Goal: Task Accomplishment & Management: Manage account settings

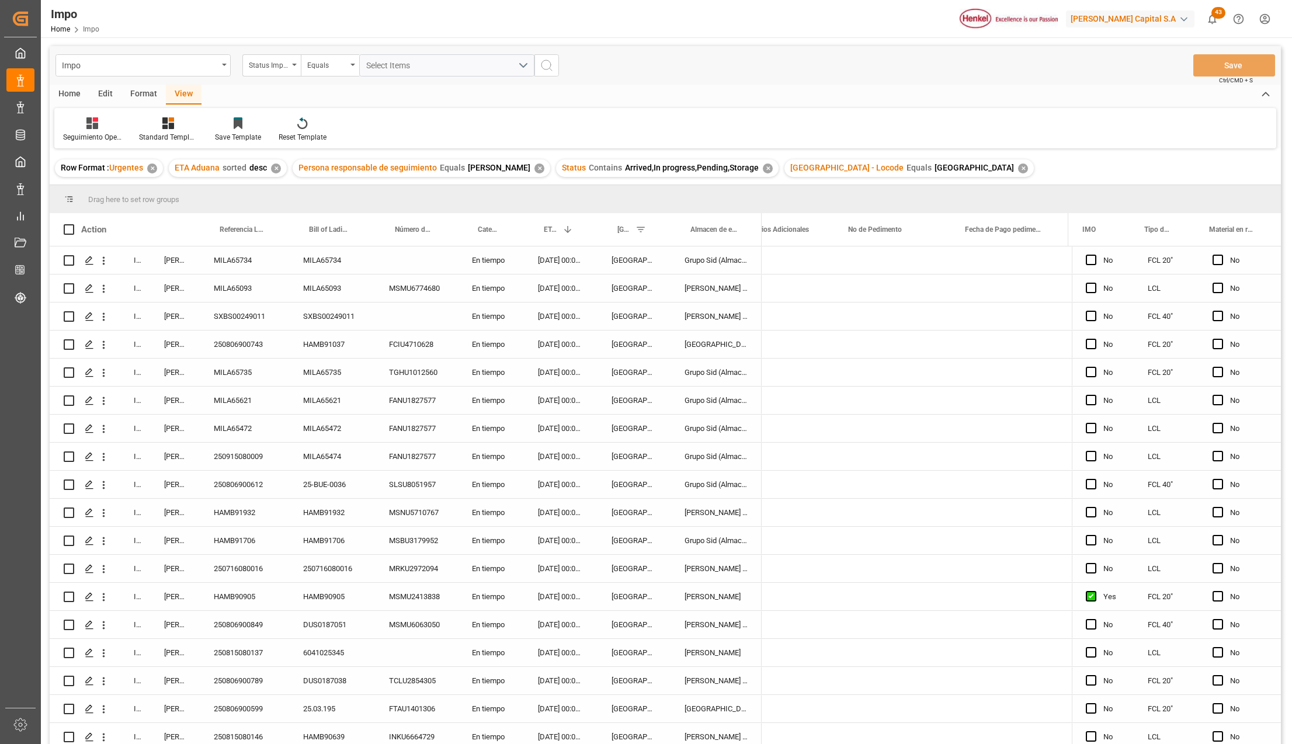
scroll to position [0, 2744]
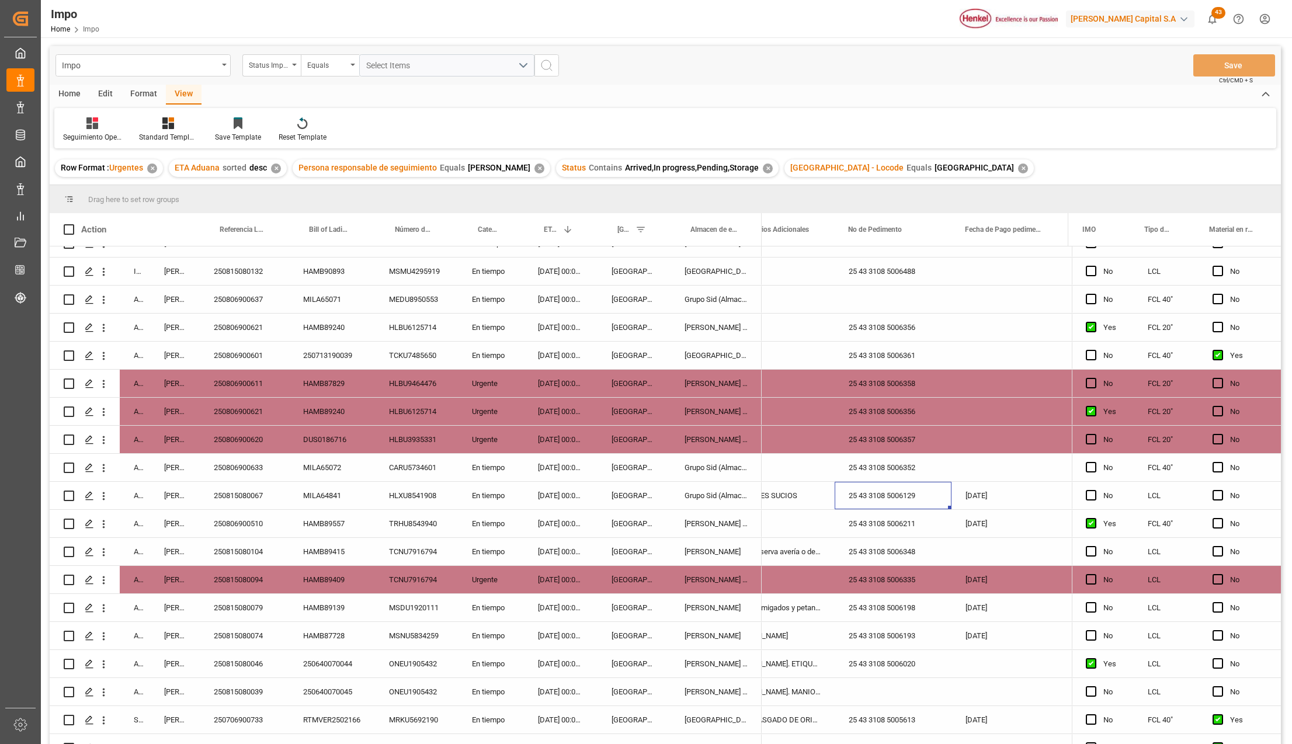
click at [902, 381] on div "25 43 3108 5006358" at bounding box center [893, 383] width 117 height 27
click at [723, 377] on div "[PERSON_NAME] Tlalnepantla" at bounding box center [716, 383] width 91 height 27
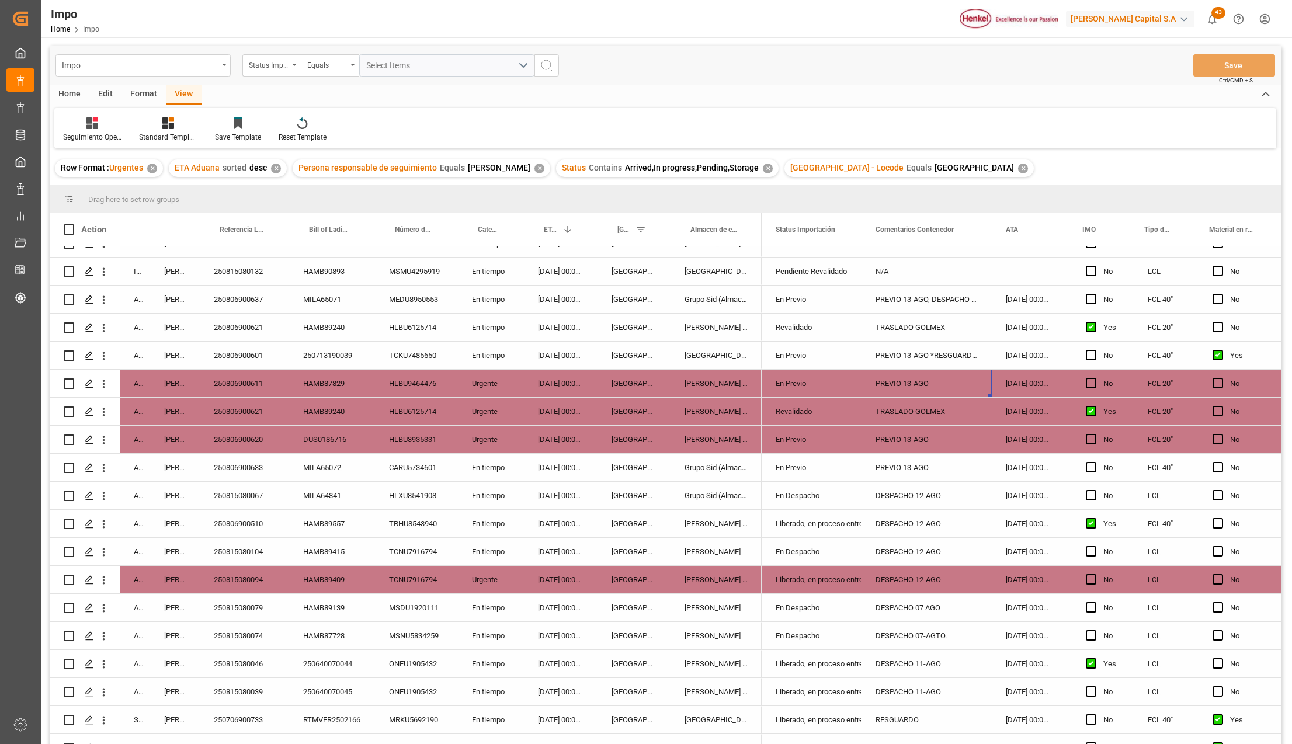
click at [921, 305] on div "PREVIO 13-AGO, DESPACHO 14-AGO" at bounding box center [927, 299] width 130 height 27
click at [255, 436] on div "250806900620" at bounding box center [244, 439] width 89 height 27
click at [862, 445] on div "PREVIO 13-AGO" at bounding box center [927, 439] width 130 height 27
click at [243, 377] on div "250806900611" at bounding box center [244, 383] width 89 height 27
click at [777, 377] on div "En Previo" at bounding box center [812, 383] width 72 height 27
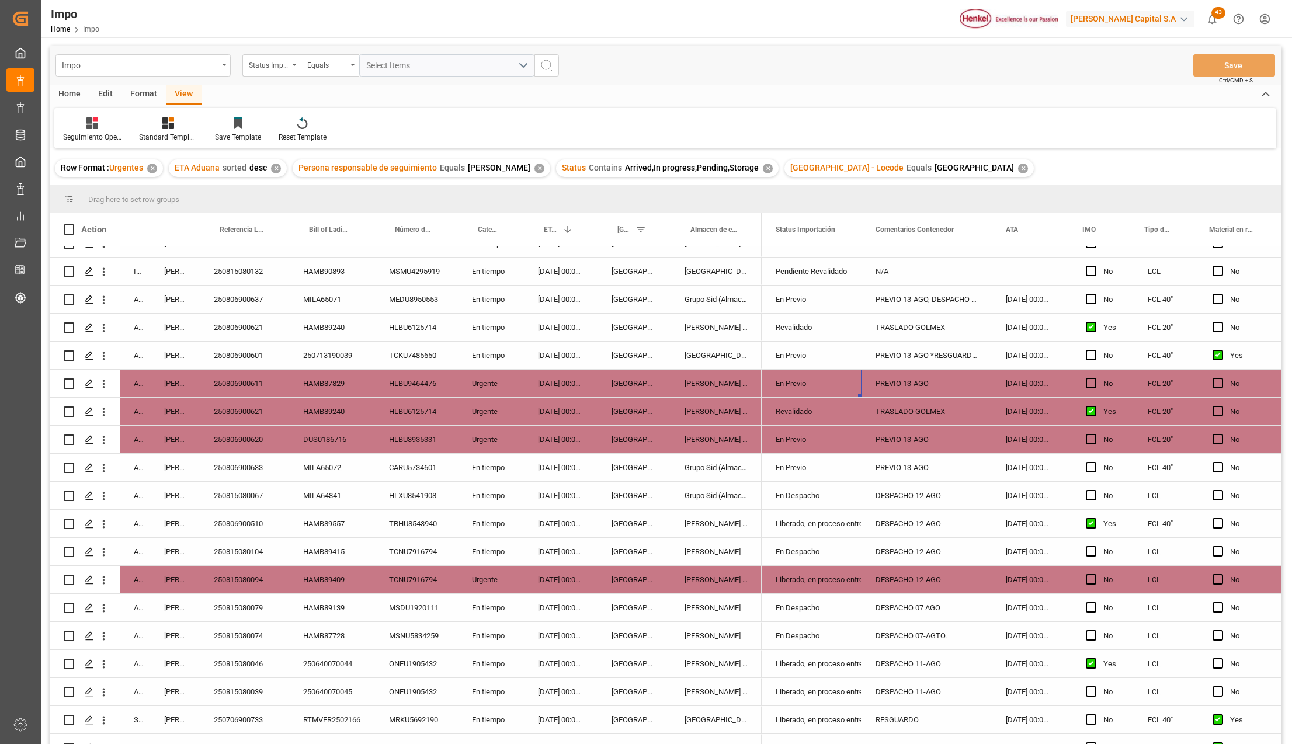
click at [893, 381] on div "PREVIO 13-AGO" at bounding box center [927, 383] width 130 height 27
click at [252, 465] on div "250806900633" at bounding box center [244, 467] width 89 height 27
click at [693, 310] on div "Grupo Sid (Almacenaje y Distribucion AVIOR)" at bounding box center [716, 299] width 91 height 27
click at [762, 302] on div "Grupo Sid (Almacenaje y Distribucion AVIOR)" at bounding box center [716, 299] width 91 height 27
click at [730, 555] on div "[PERSON_NAME]" at bounding box center [716, 551] width 91 height 27
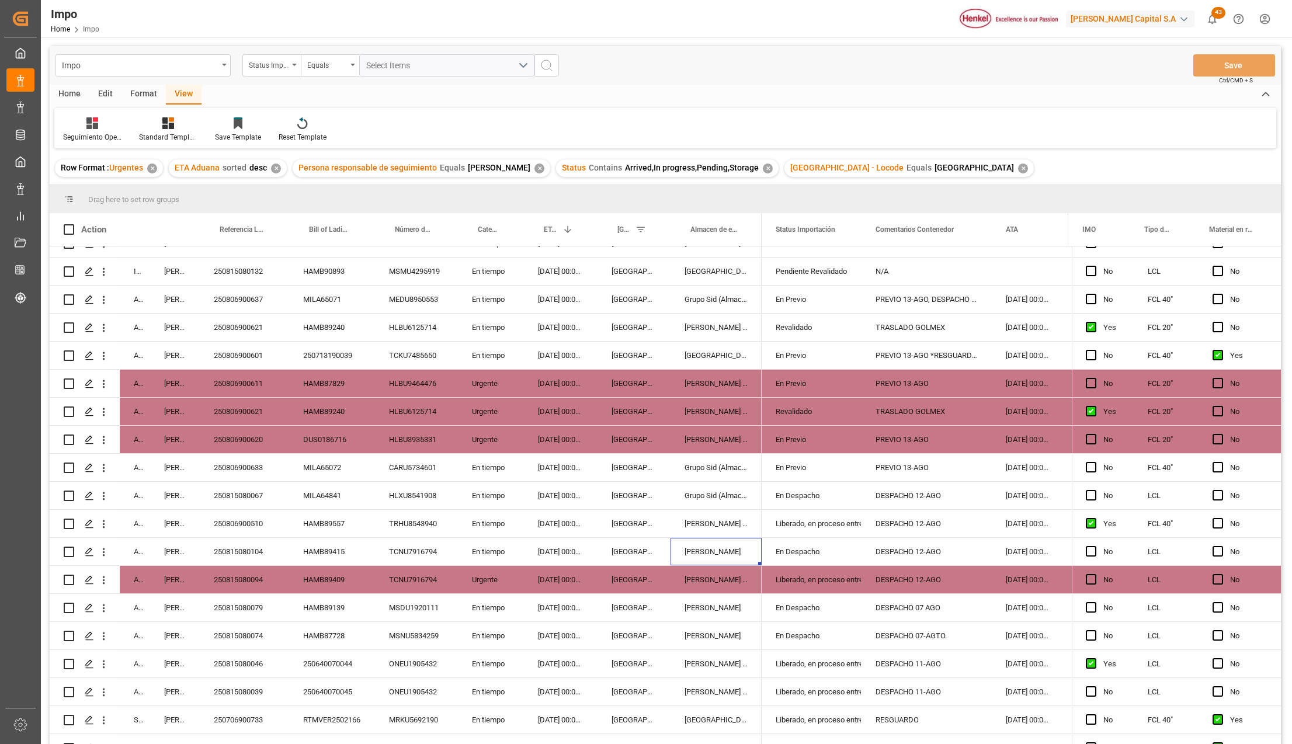
click at [825, 553] on div "En Despacho" at bounding box center [812, 552] width 72 height 27
click at [902, 552] on div "DESPACHO 12-AGO" at bounding box center [927, 551] width 130 height 27
click at [258, 550] on div "250815080104" at bounding box center [244, 551] width 89 height 27
click at [781, 546] on div "En Despacho" at bounding box center [812, 552] width 72 height 27
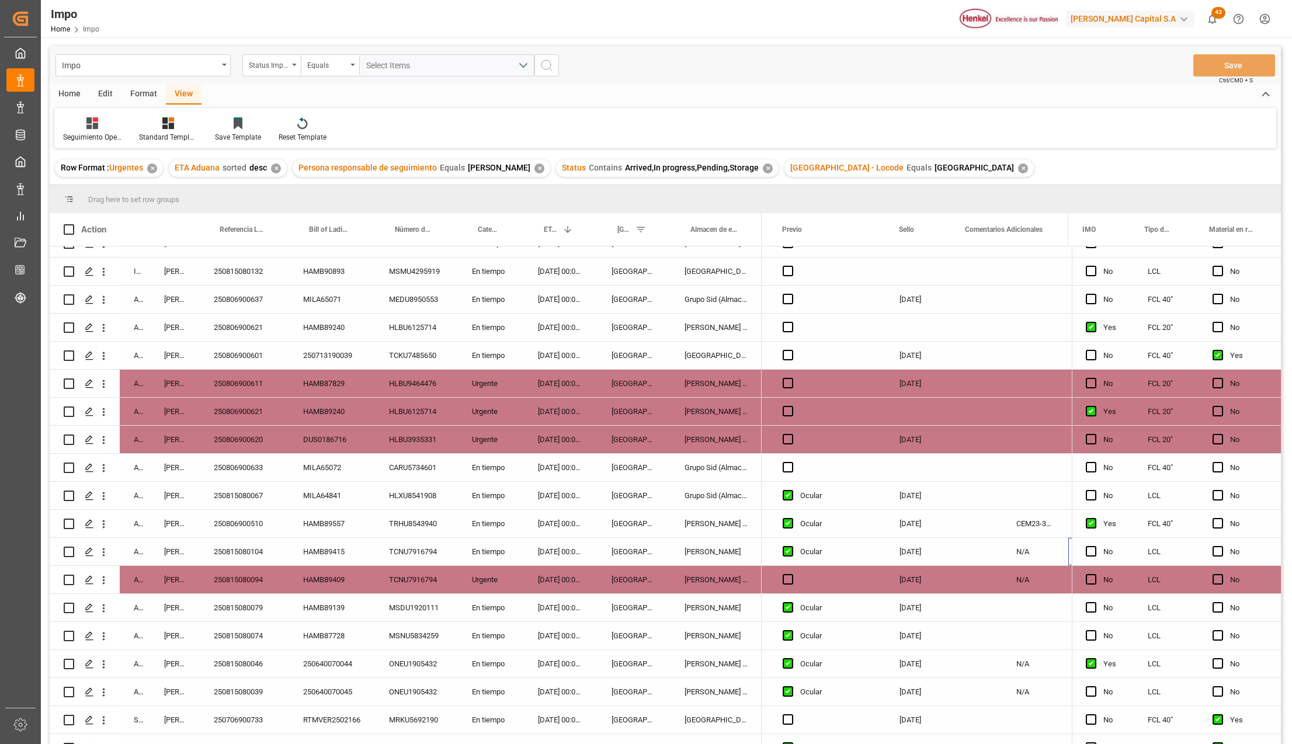
scroll to position [0, 2510]
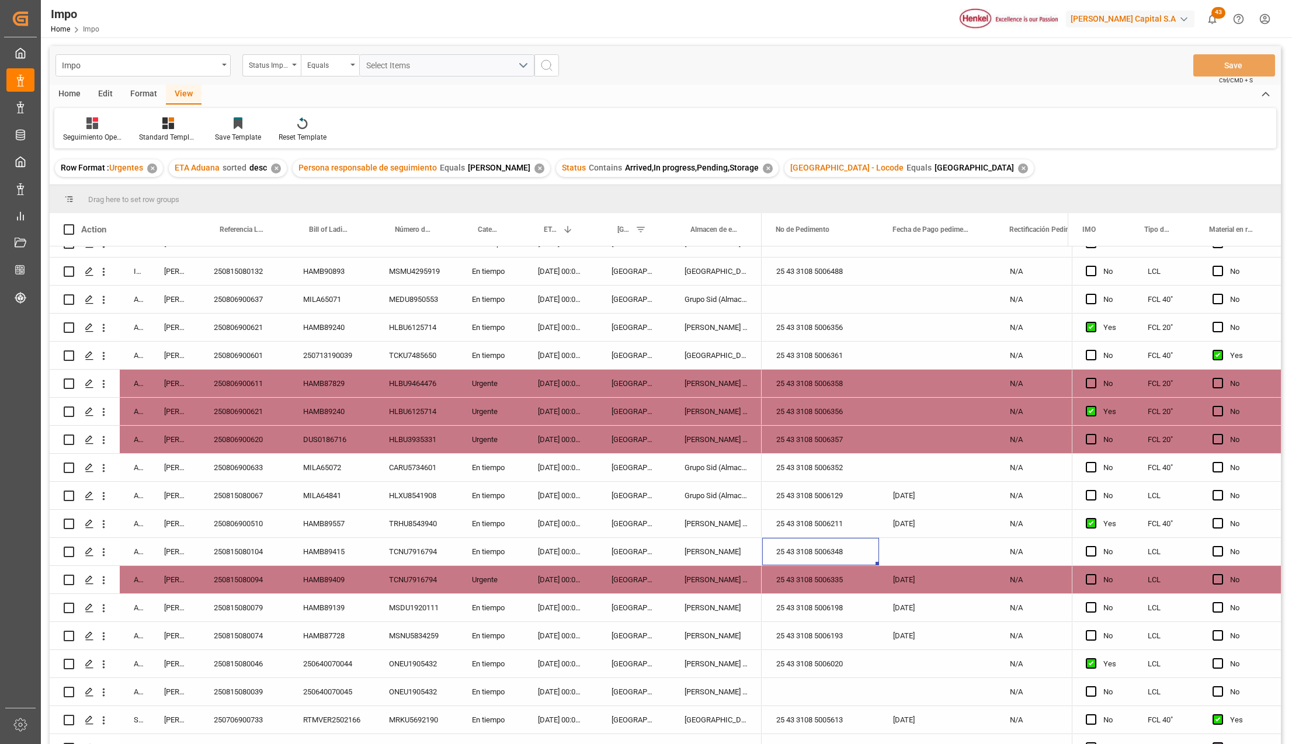
click at [737, 548] on div "[PERSON_NAME]" at bounding box center [716, 551] width 91 height 27
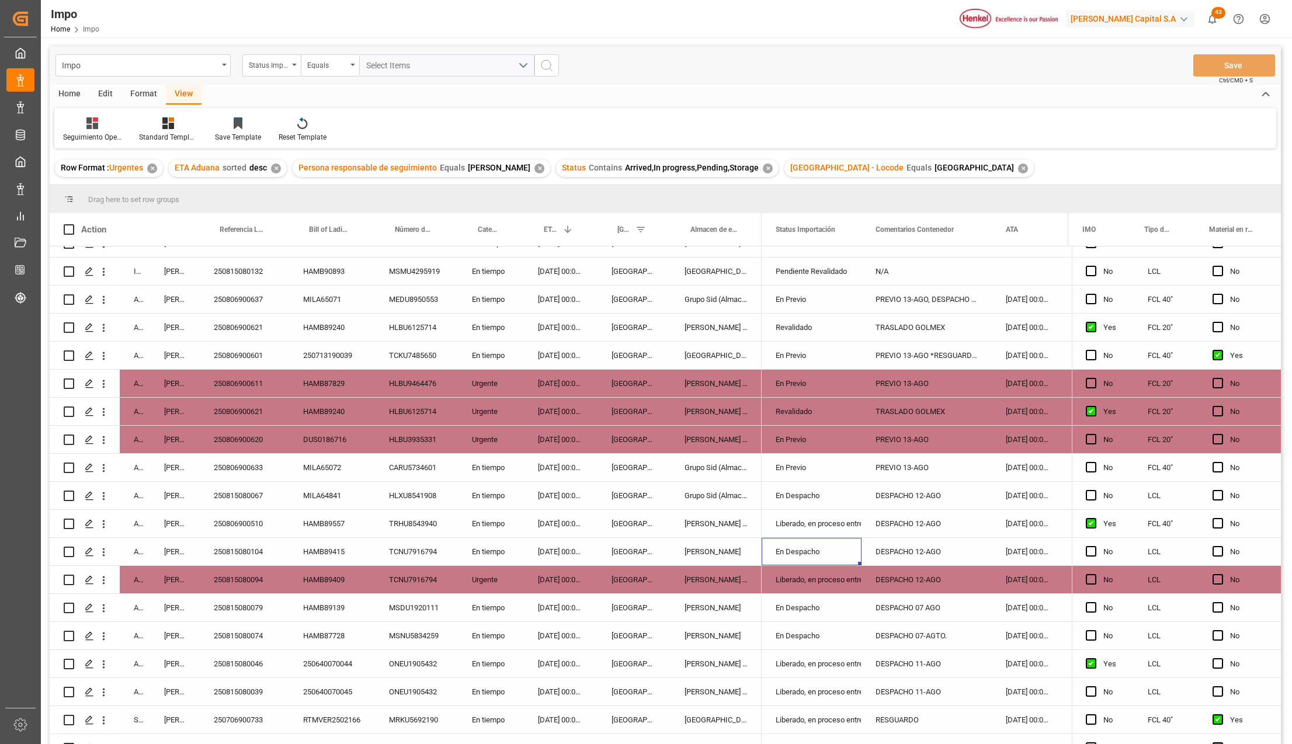
click at [912, 550] on div "DESPACHO 12-AGO" at bounding box center [927, 551] width 130 height 27
click at [930, 555] on input "DESPACHO 12-AGO" at bounding box center [927, 558] width 112 height 22
type input "DESPACHO 13-AGO"
click at [968, 606] on div "DESPACHO 07 AGO" at bounding box center [927, 607] width 130 height 27
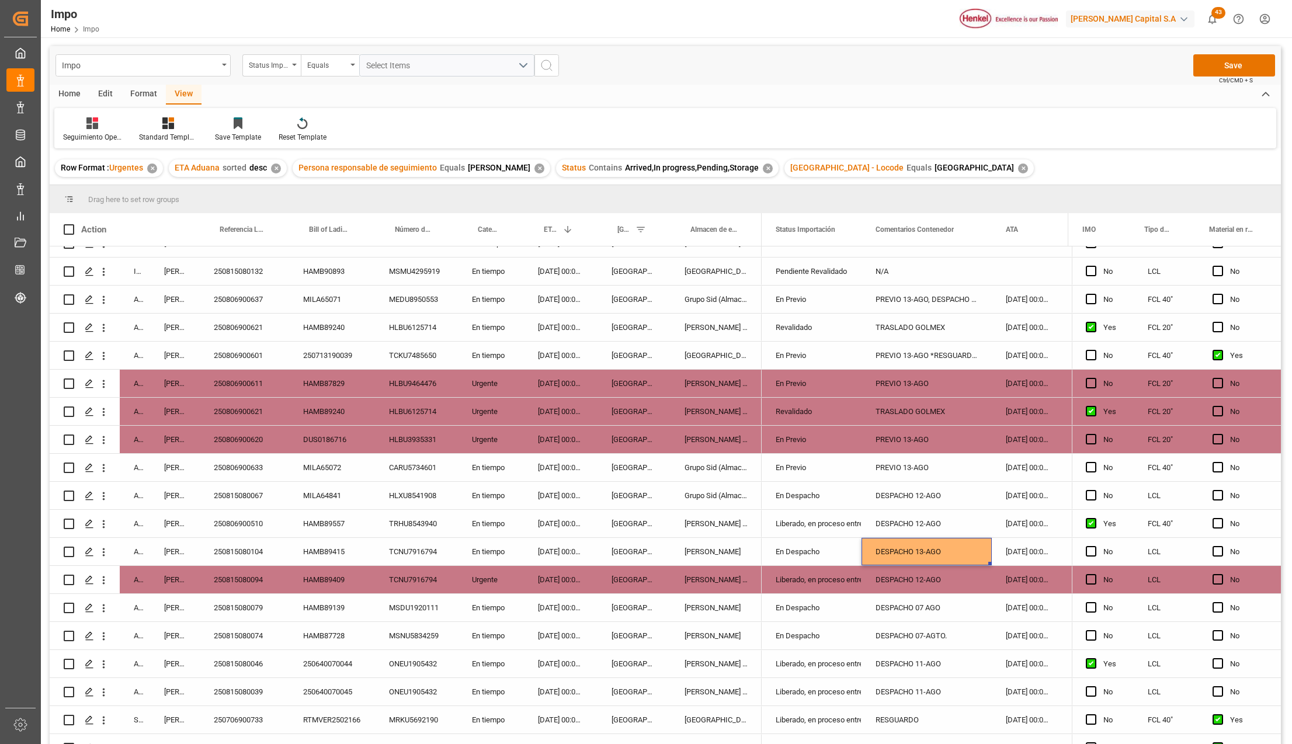
click at [950, 557] on div "DESPACHO 13-AGO" at bounding box center [927, 551] width 130 height 27
click at [1232, 64] on button "Save" at bounding box center [1234, 65] width 82 height 22
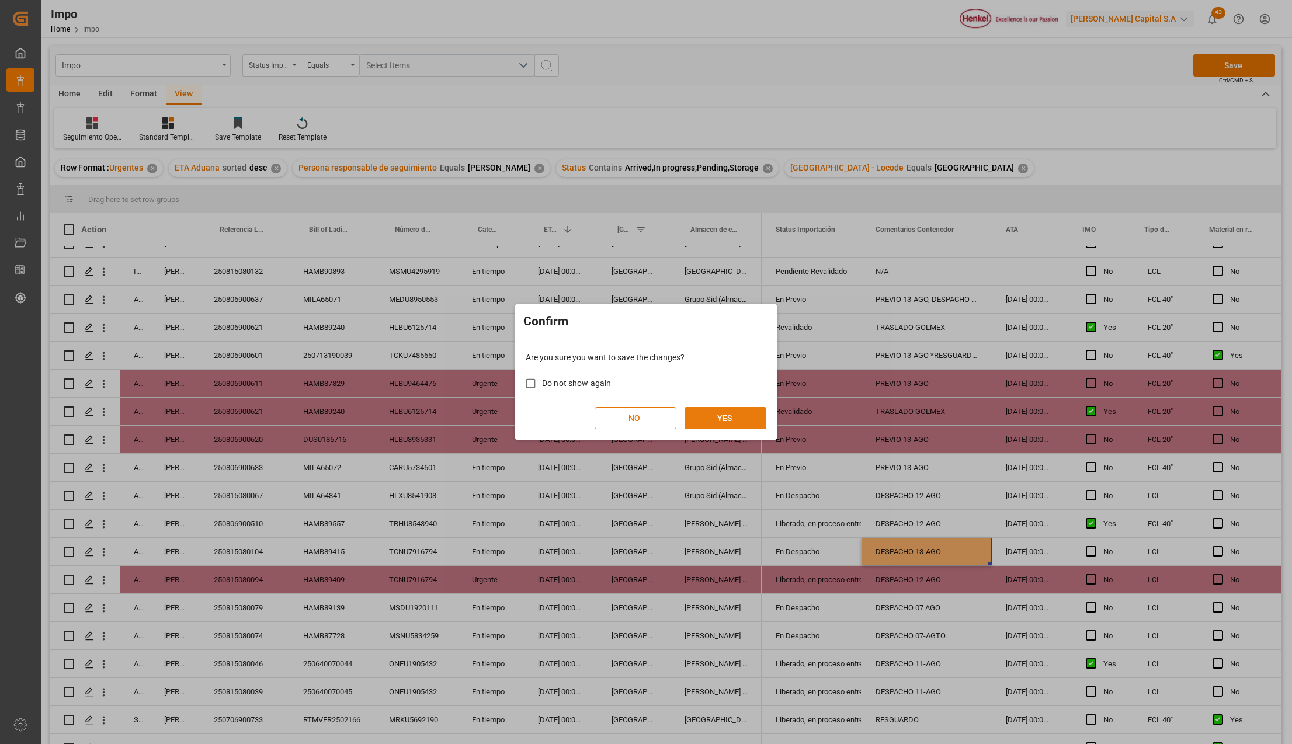
click at [727, 423] on button "YES" at bounding box center [726, 418] width 82 height 22
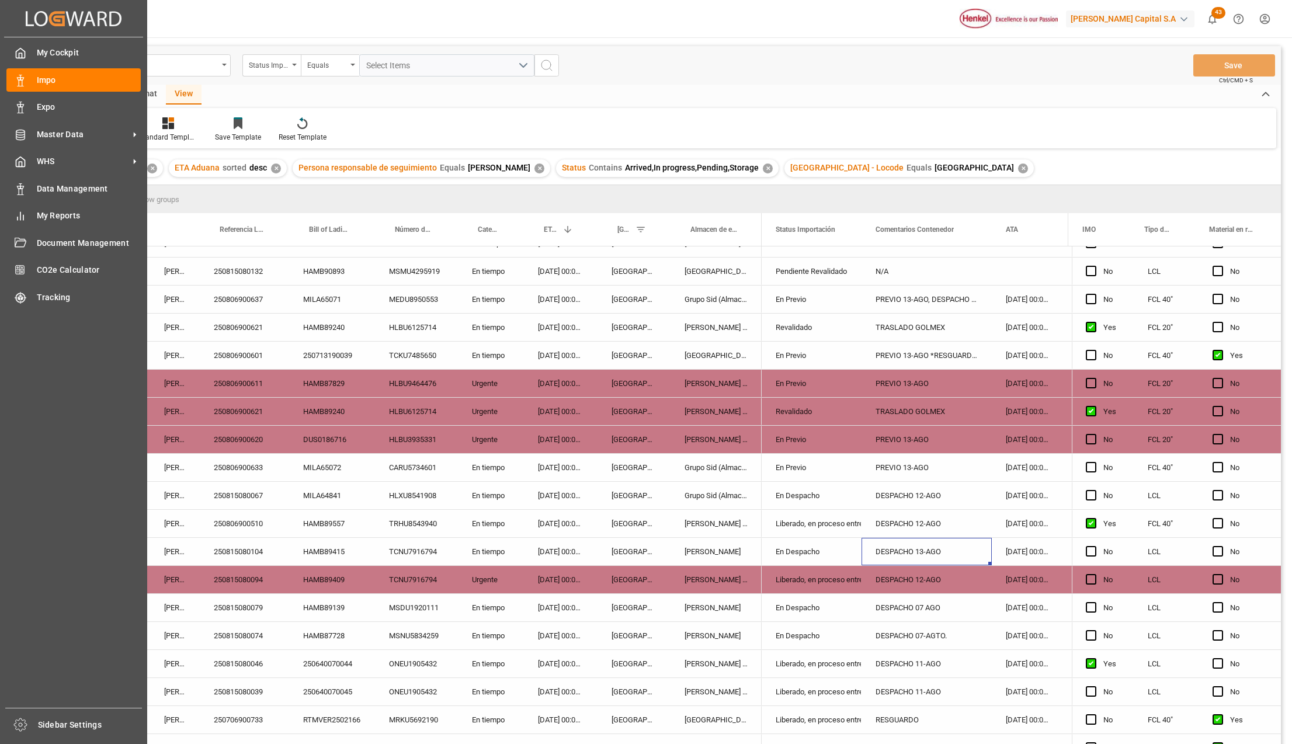
scroll to position [185, 0]
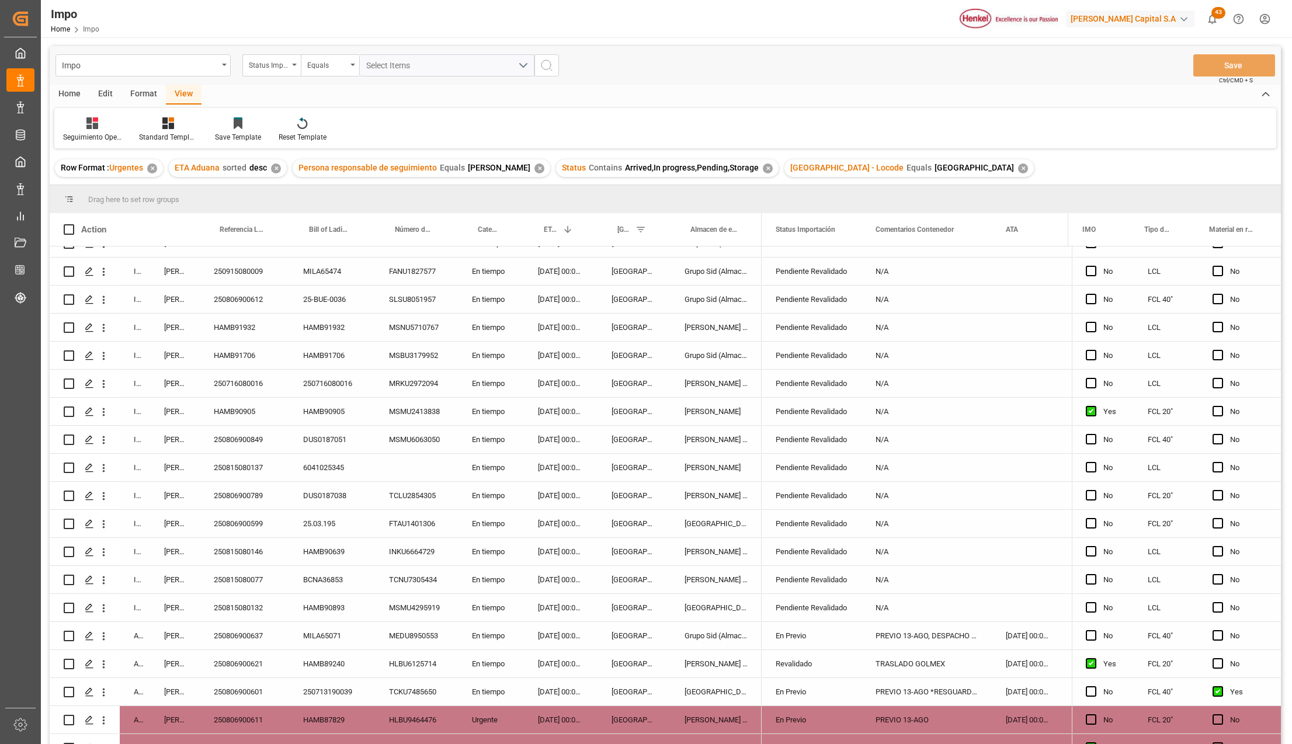
click at [400, 489] on div "TCLU2854305" at bounding box center [416, 495] width 83 height 27
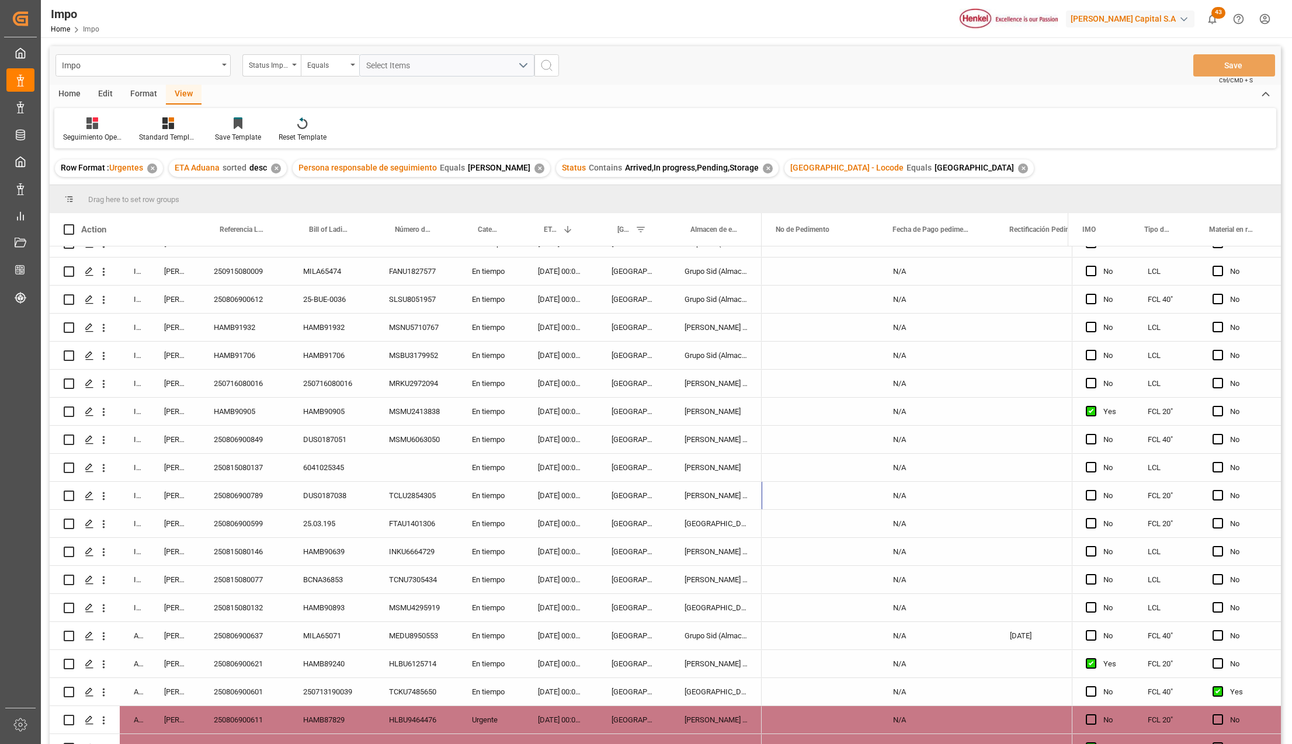
scroll to position [0, 2816]
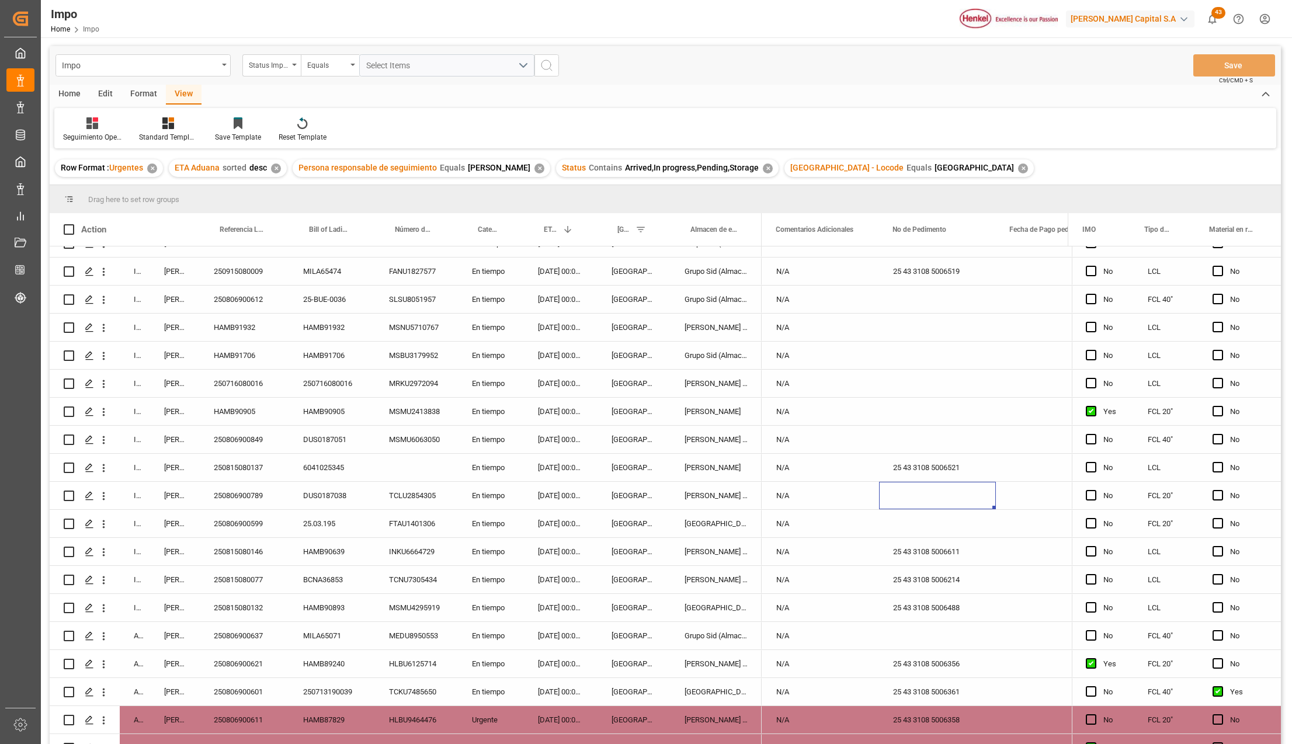
click at [894, 496] on div "Press SPACE to select this row." at bounding box center [937, 495] width 117 height 27
click at [937, 508] on input "Press SPACE to select this row." at bounding box center [937, 502] width 98 height 22
paste input "25 43 3108 5006465"
type input "25 43 3108 5006465"
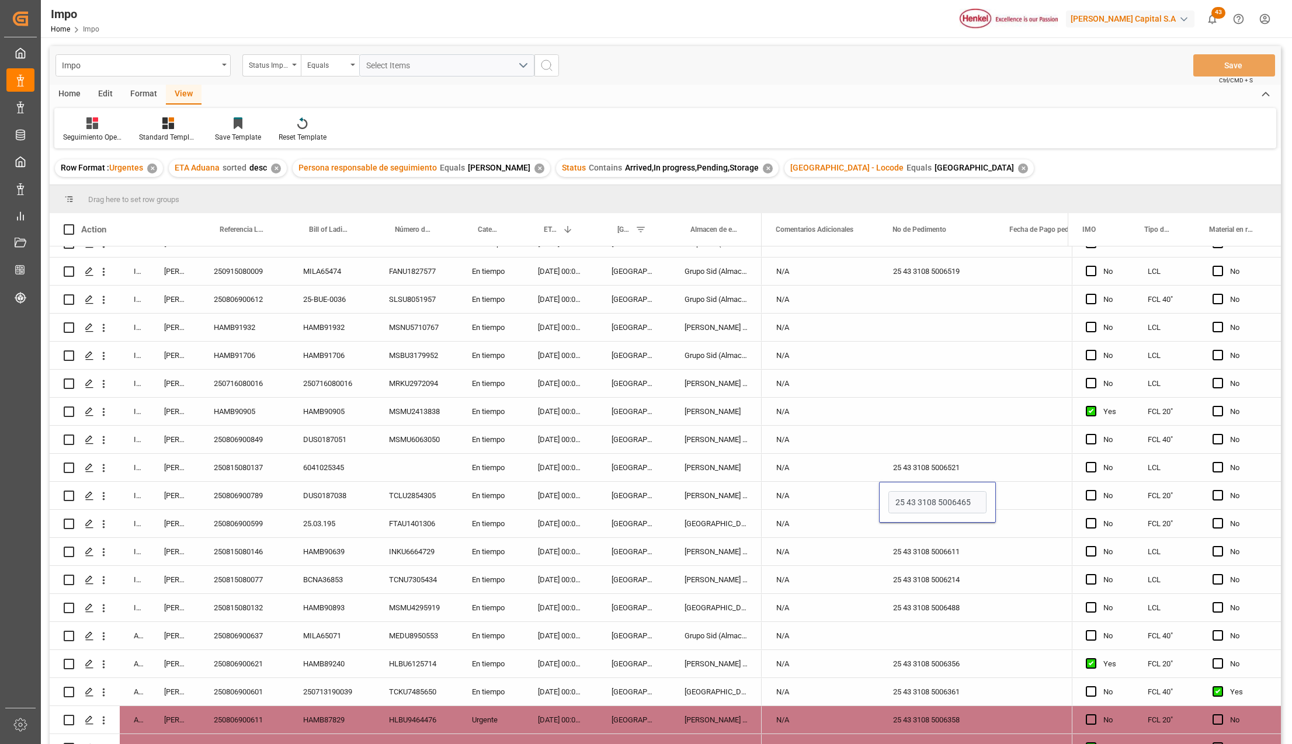
click at [951, 543] on div "25 43 3108 5006611" at bounding box center [937, 551] width 117 height 27
click at [1215, 70] on button "Save" at bounding box center [1234, 65] width 82 height 22
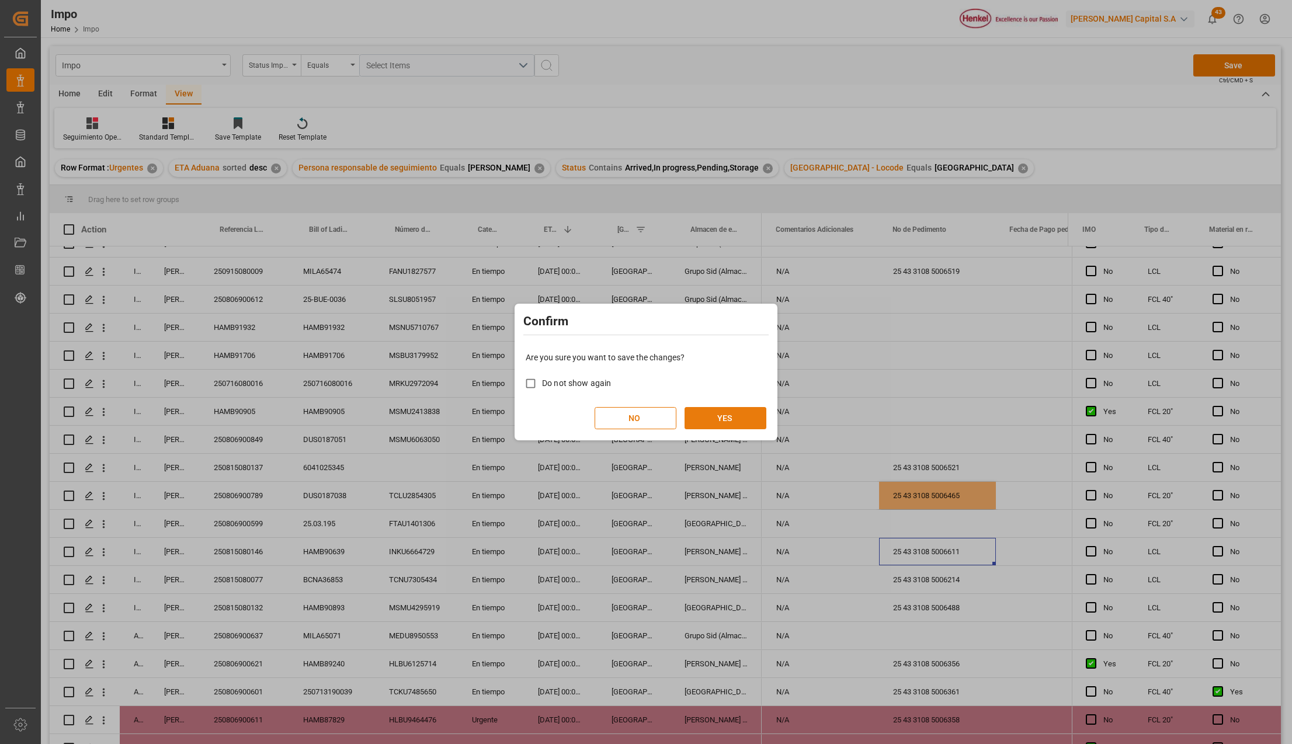
click at [725, 416] on button "YES" at bounding box center [726, 418] width 82 height 22
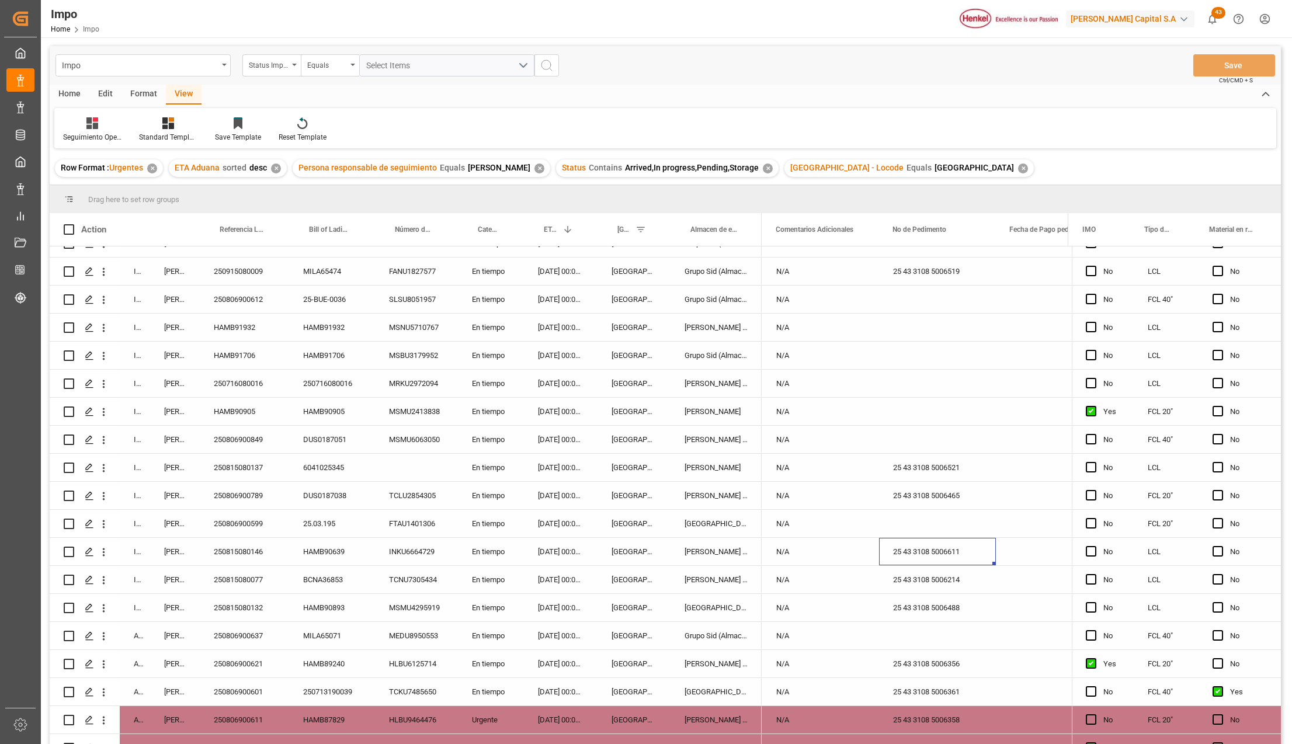
click at [321, 445] on div "DUS0187051" at bounding box center [332, 439] width 86 height 27
click at [502, 713] on div "Urgente" at bounding box center [491, 719] width 66 height 27
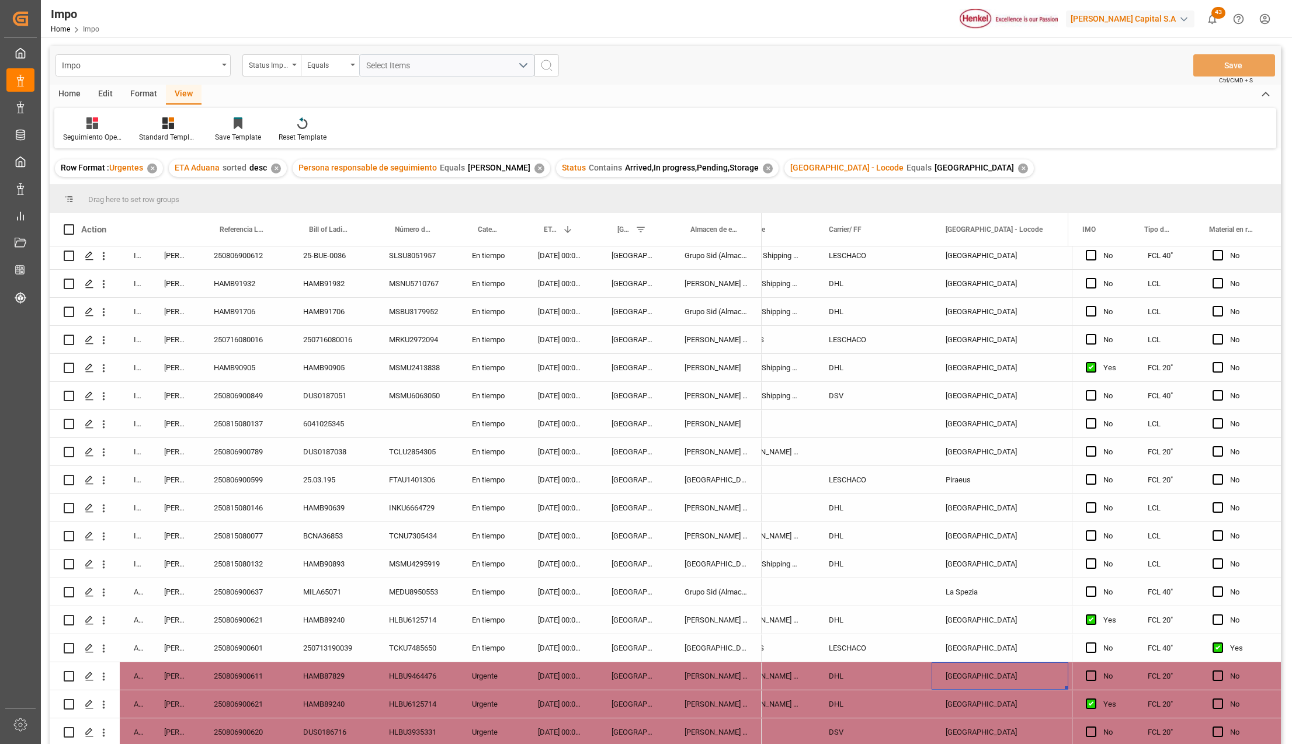
scroll to position [263, 0]
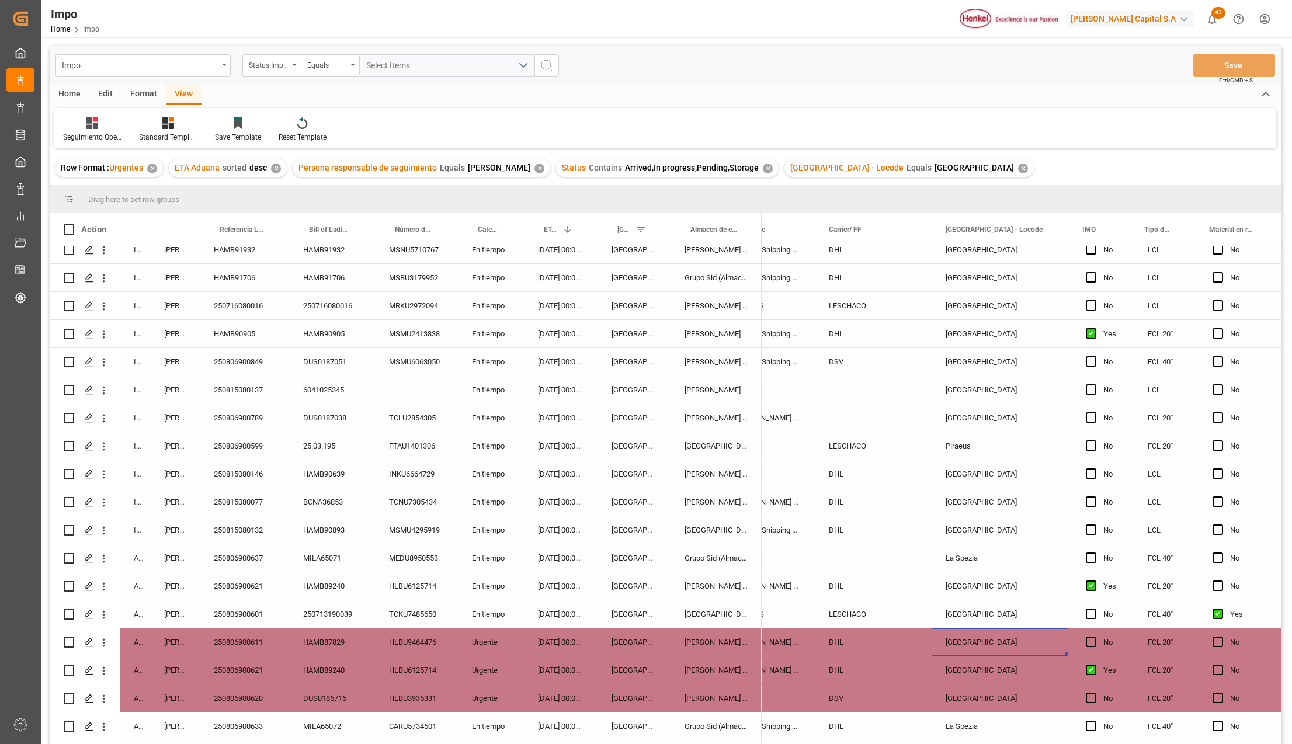
click at [644, 676] on div "[GEOGRAPHIC_DATA]" at bounding box center [634, 669] width 73 height 27
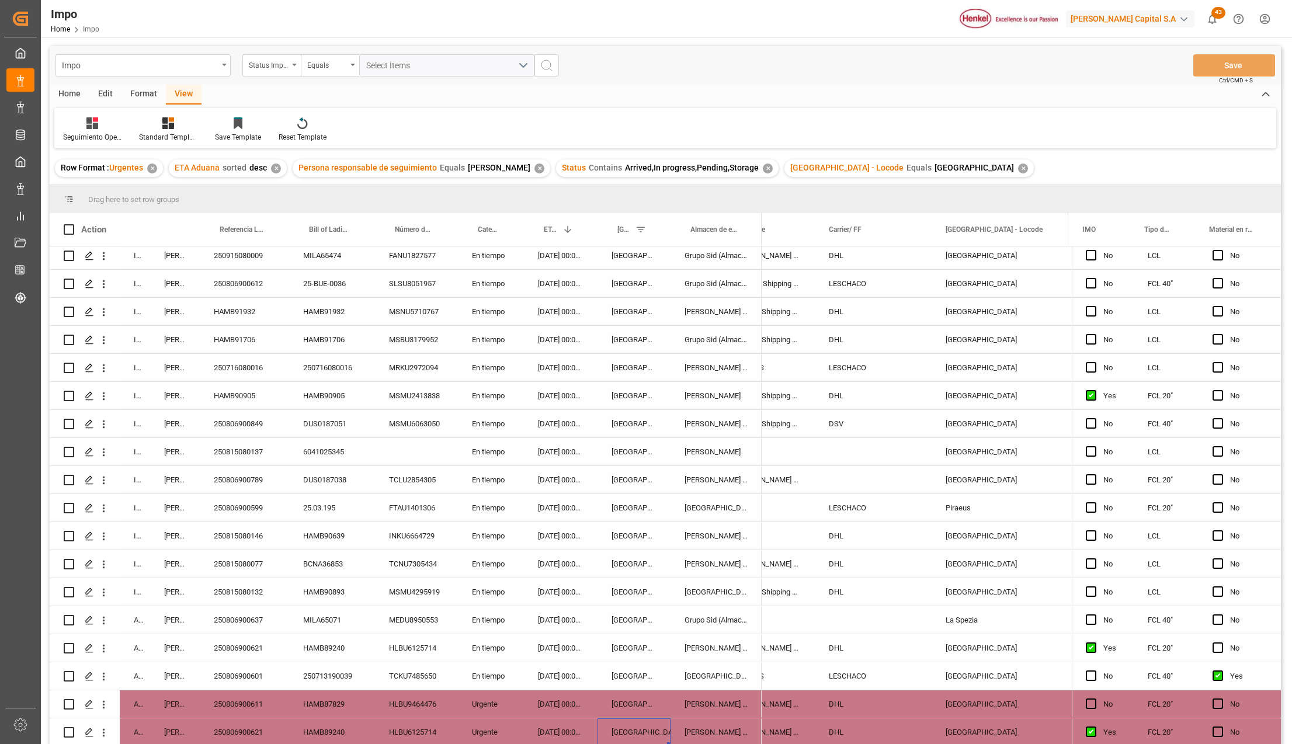
scroll to position [0, 0]
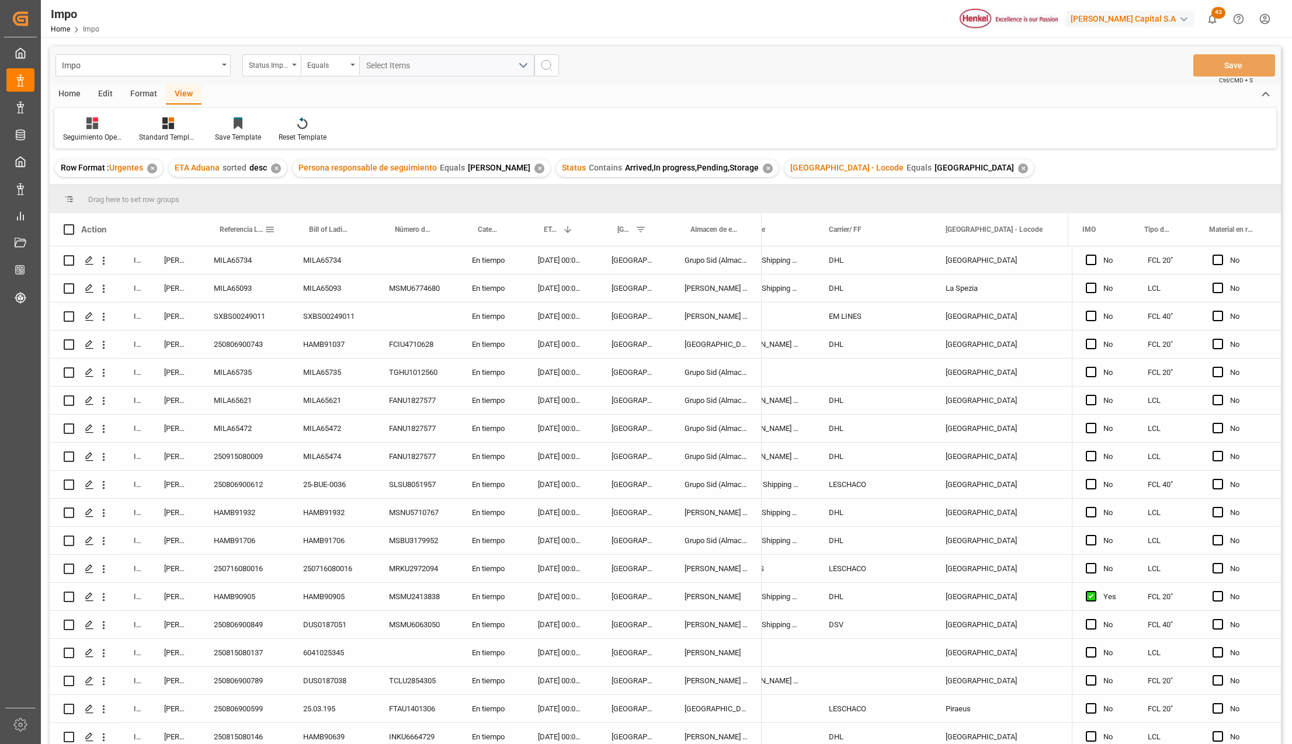
click at [269, 231] on span at bounding box center [270, 229] width 11 height 11
click at [281, 290] on input "Filter Value" at bounding box center [323, 292] width 114 height 23
type input "250806900621"
click at [335, 325] on button "Apply" at bounding box center [339, 329] width 22 height 12
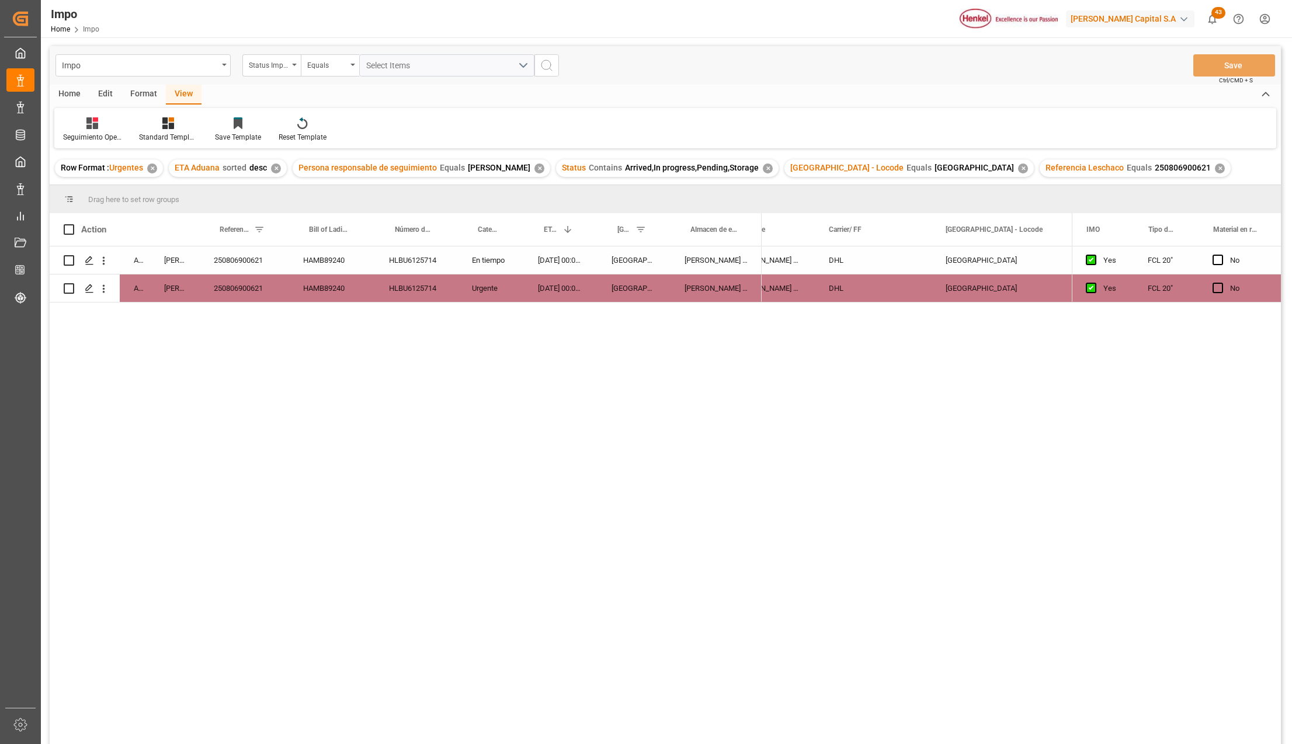
click at [589, 288] on div "11-08-2025 00:00:00" at bounding box center [561, 288] width 74 height 27
click at [964, 285] on div "11-08-2025" at bounding box center [1009, 288] width 117 height 27
click at [912, 287] on input "25 43 3108 5006356" at bounding box center [893, 281] width 98 height 22
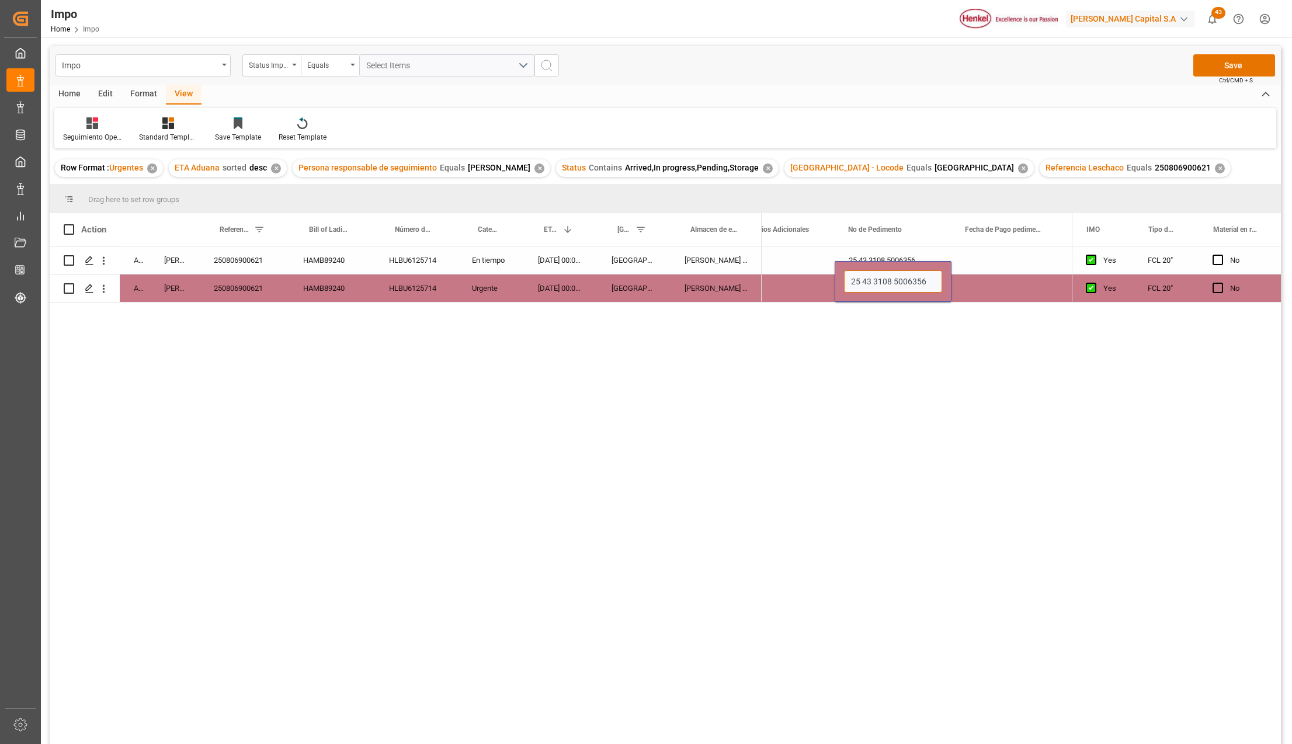
click at [912, 287] on input "25 43 3108 5006356" at bounding box center [893, 281] width 98 height 22
drag, startPoint x: 929, startPoint y: 353, endPoint x: 963, endPoint y: 335, distance: 38.4
click at [930, 353] on div "N/A 25 43 3108 5006356 N/A N/A 25 43 3108 5006356 N/A" at bounding box center [917, 498] width 310 height 505
click at [989, 292] on div "Press SPACE to select this row." at bounding box center [1009, 288] width 117 height 27
click at [903, 264] on div "25 43 3108 5006356" at bounding box center [893, 259] width 117 height 27
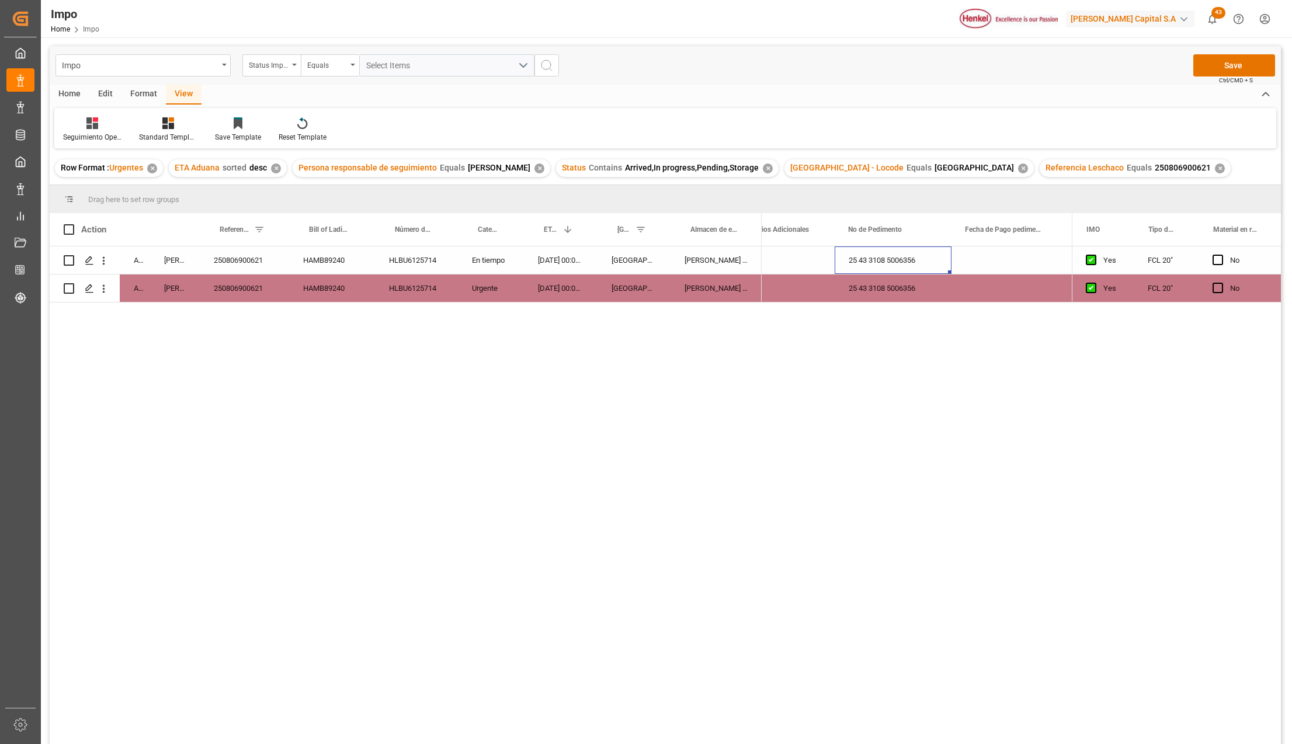
click at [903, 264] on div "25 43 3108 5006356" at bounding box center [893, 259] width 117 height 27
click at [903, 264] on input "25 43 3108 5006356" at bounding box center [893, 267] width 98 height 22
paste input "622"
type input "25 43 3108 5006622"
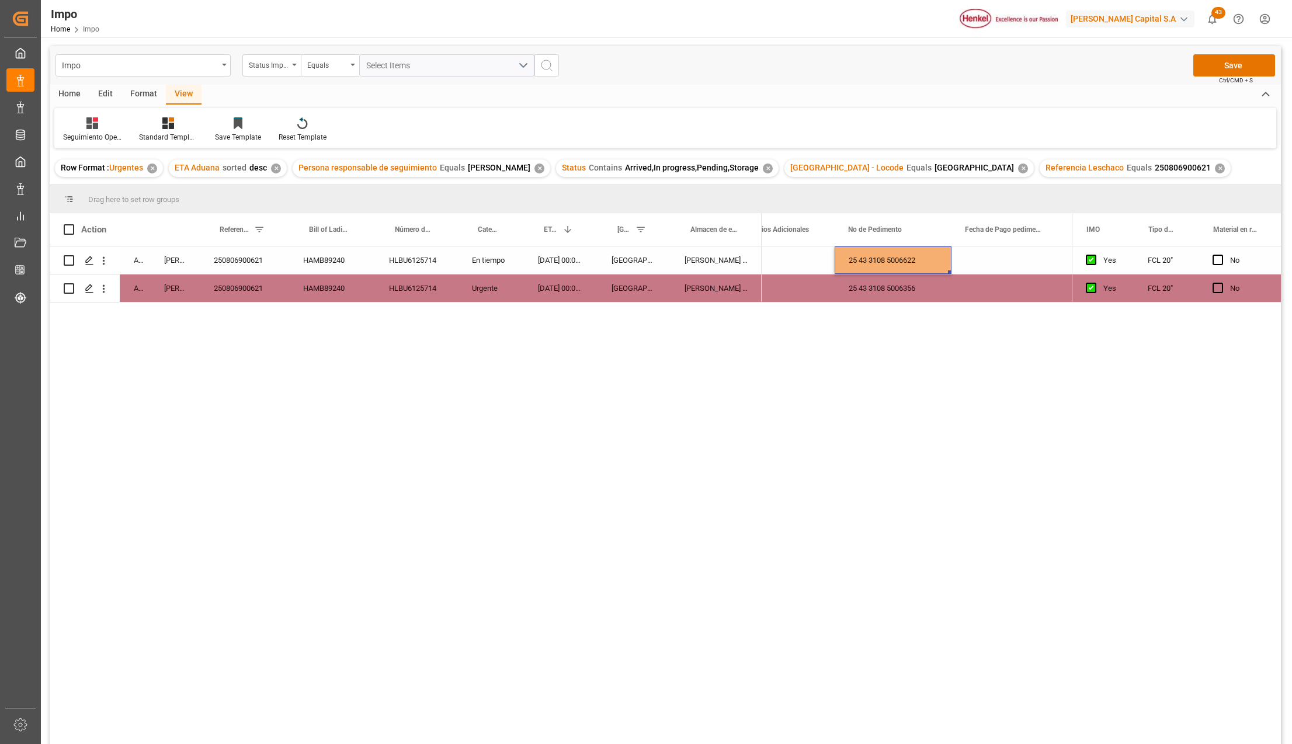
click at [992, 344] on div "N/A 25 43 3108 5006622 N/A N/A 25 43 3108 5006356 N/A" at bounding box center [917, 498] width 310 height 505
click at [991, 292] on div "Press SPACE to select this row." at bounding box center [1009, 288] width 117 height 27
click at [1239, 64] on button "Save" at bounding box center [1234, 65] width 82 height 22
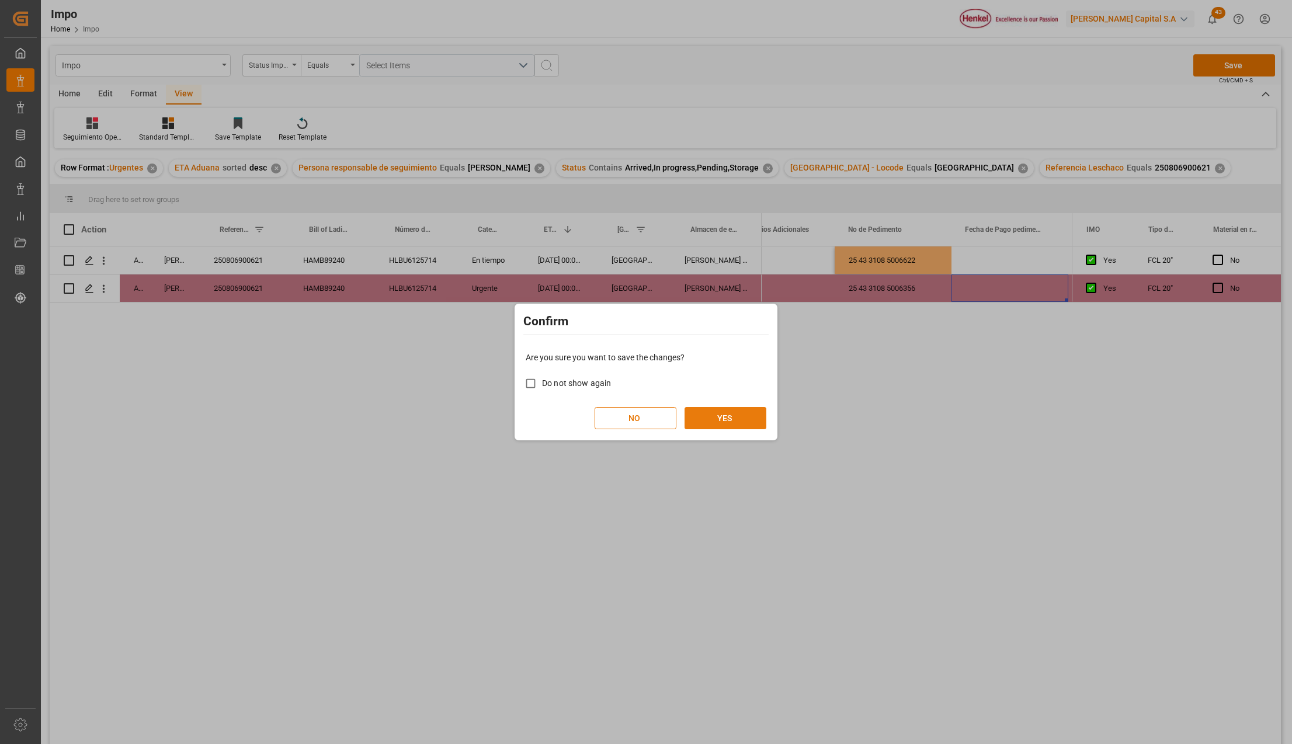
click at [741, 424] on button "YES" at bounding box center [726, 418] width 82 height 22
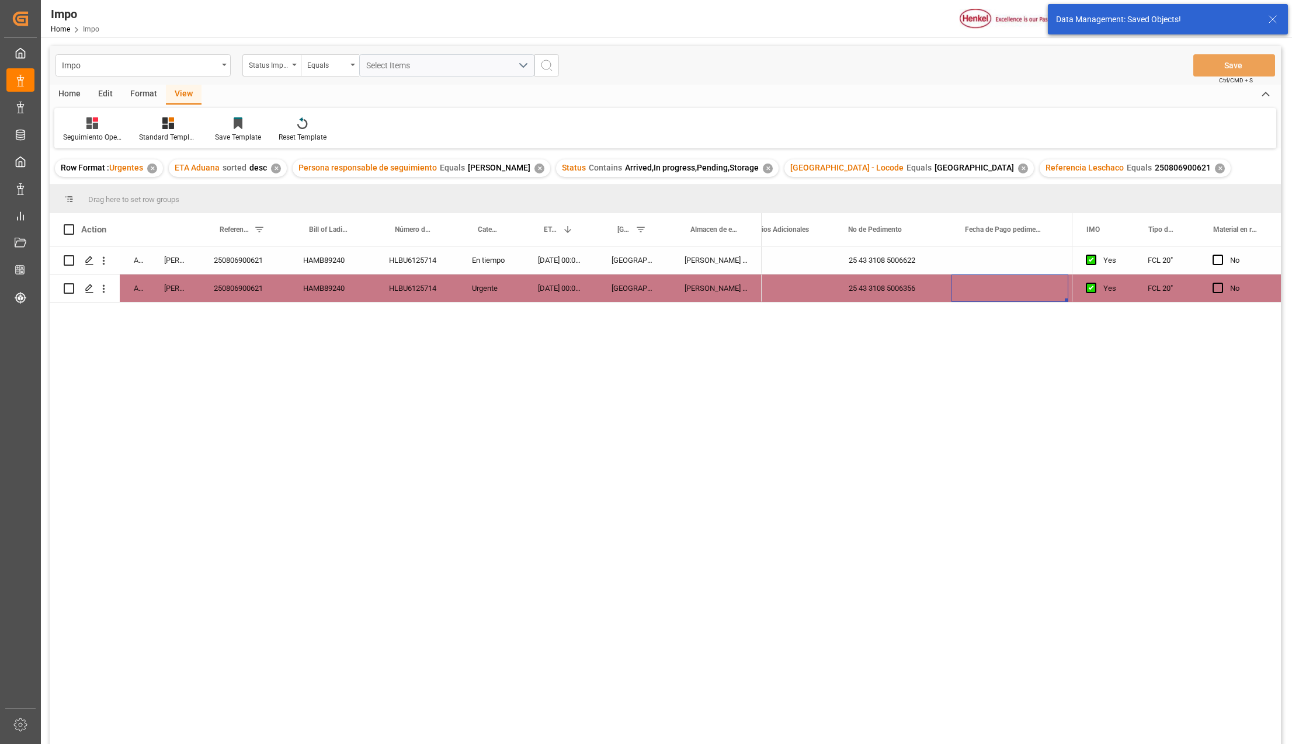
click at [1215, 167] on div "✕" at bounding box center [1220, 169] width 10 height 10
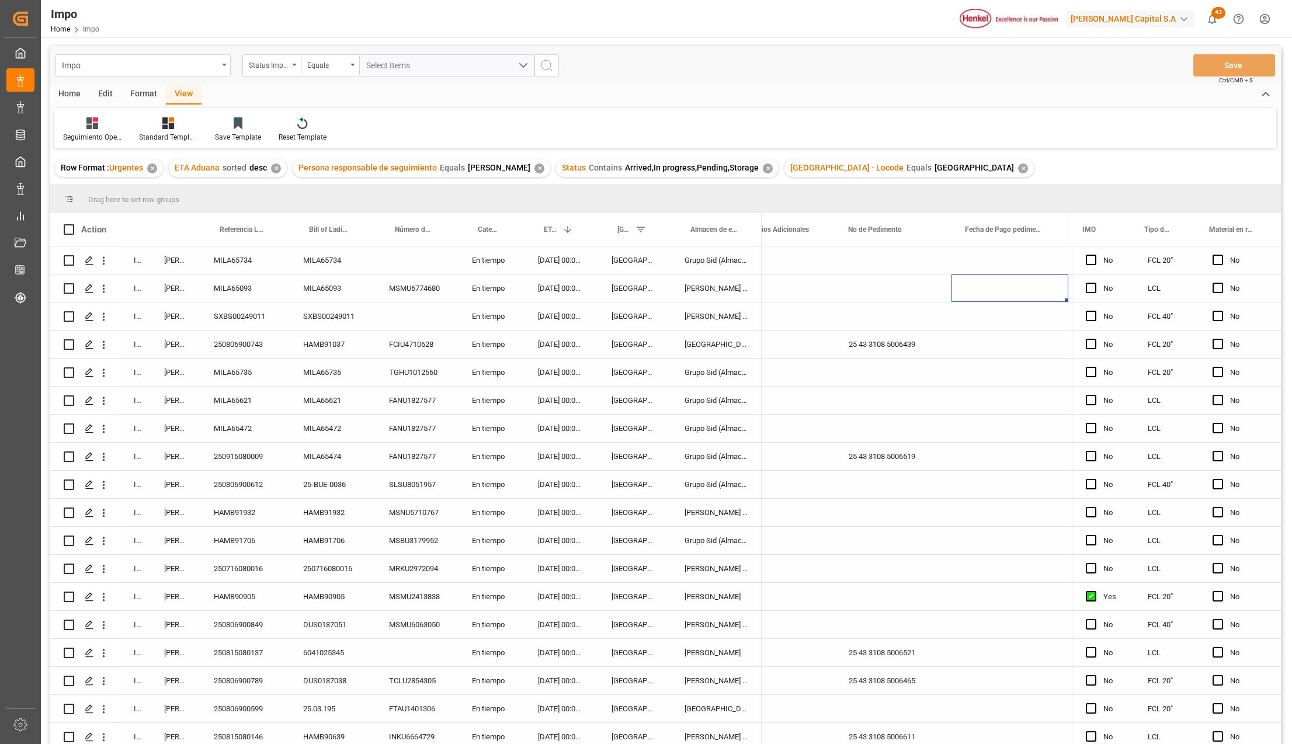
click at [664, 423] on div "[GEOGRAPHIC_DATA]" at bounding box center [634, 428] width 73 height 27
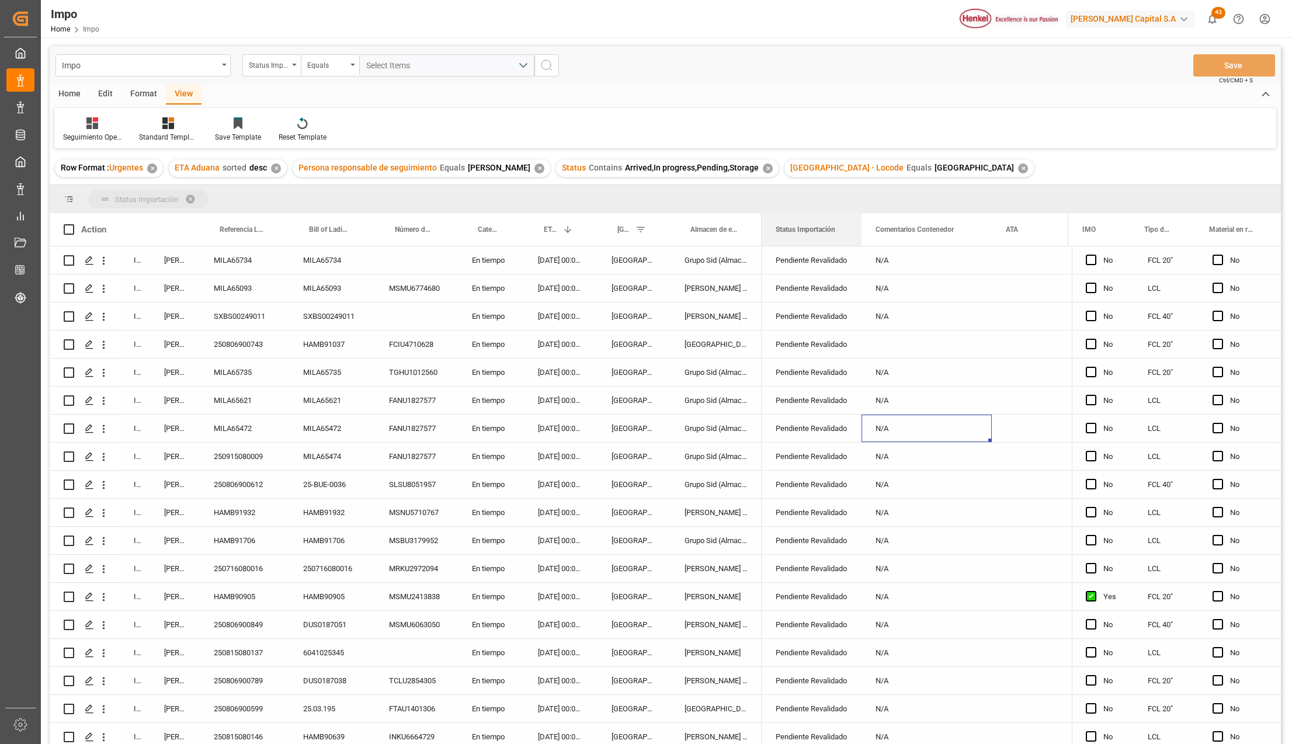
drag, startPoint x: 809, startPoint y: 227, endPoint x: 807, endPoint y: 203, distance: 24.0
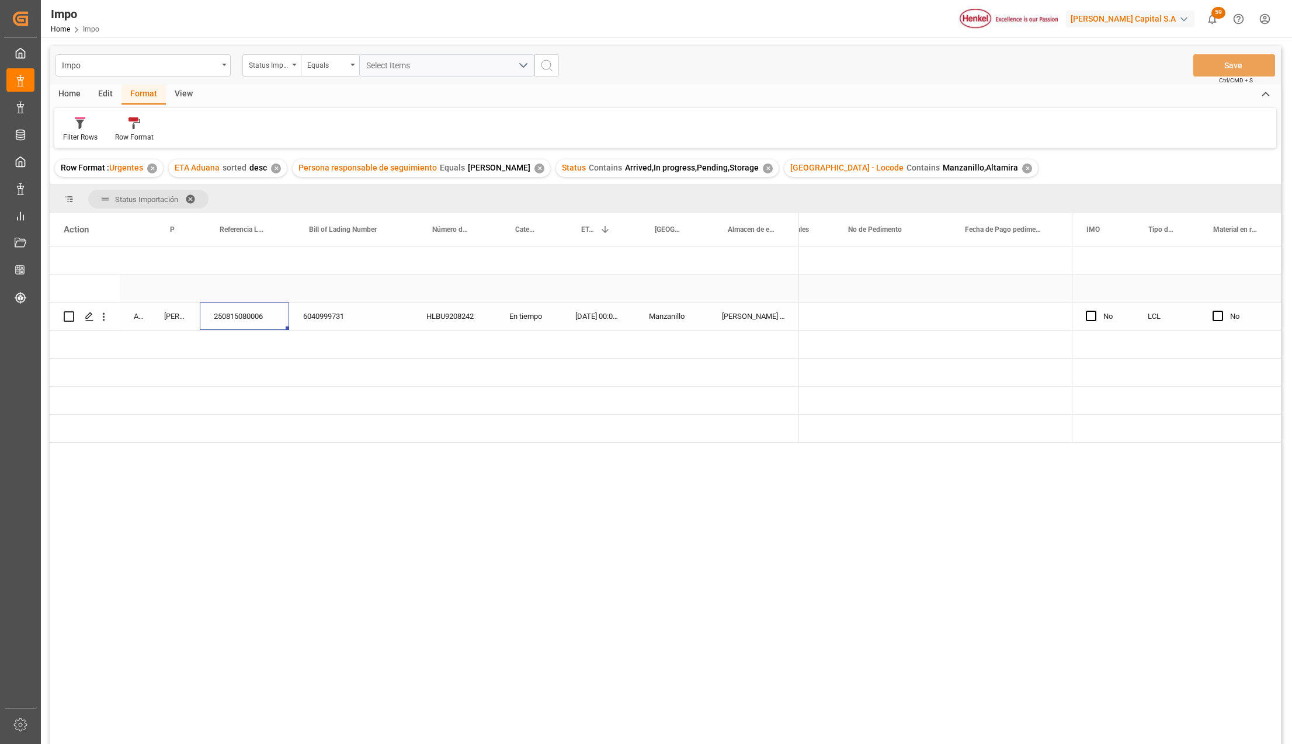
scroll to position [0, 2799]
click at [895, 319] on div "25 16 3108 5002879" at bounding box center [892, 316] width 117 height 27
click at [906, 326] on input "25 16 3108 5002879" at bounding box center [892, 323] width 98 height 22
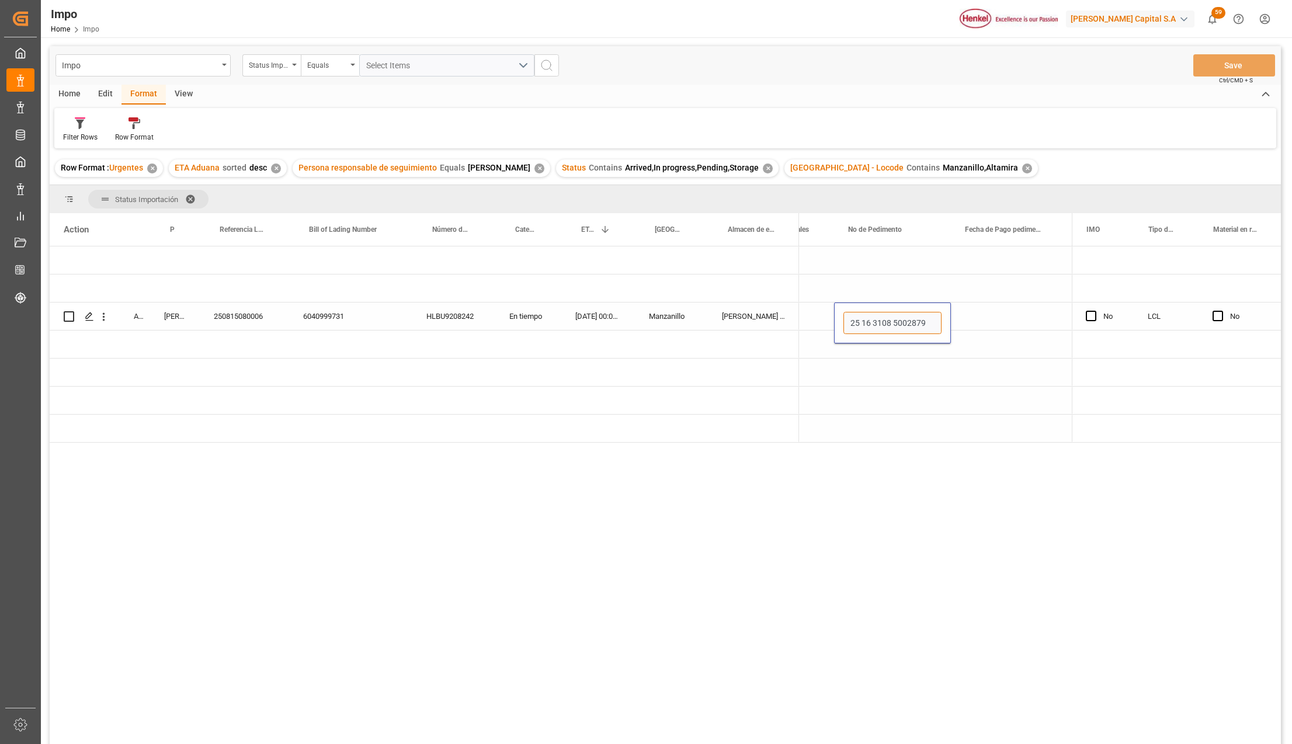
click at [906, 326] on input "25 16 3108 5002879" at bounding box center [892, 323] width 98 height 22
click at [763, 321] on div "[PERSON_NAME] Tlalnepantla" at bounding box center [753, 316] width 91 height 27
click at [864, 317] on div "Press SPACE to select this row." at bounding box center [892, 316] width 117 height 27
click at [863, 318] on div "Press SPACE to select this row." at bounding box center [892, 316] width 117 height 27
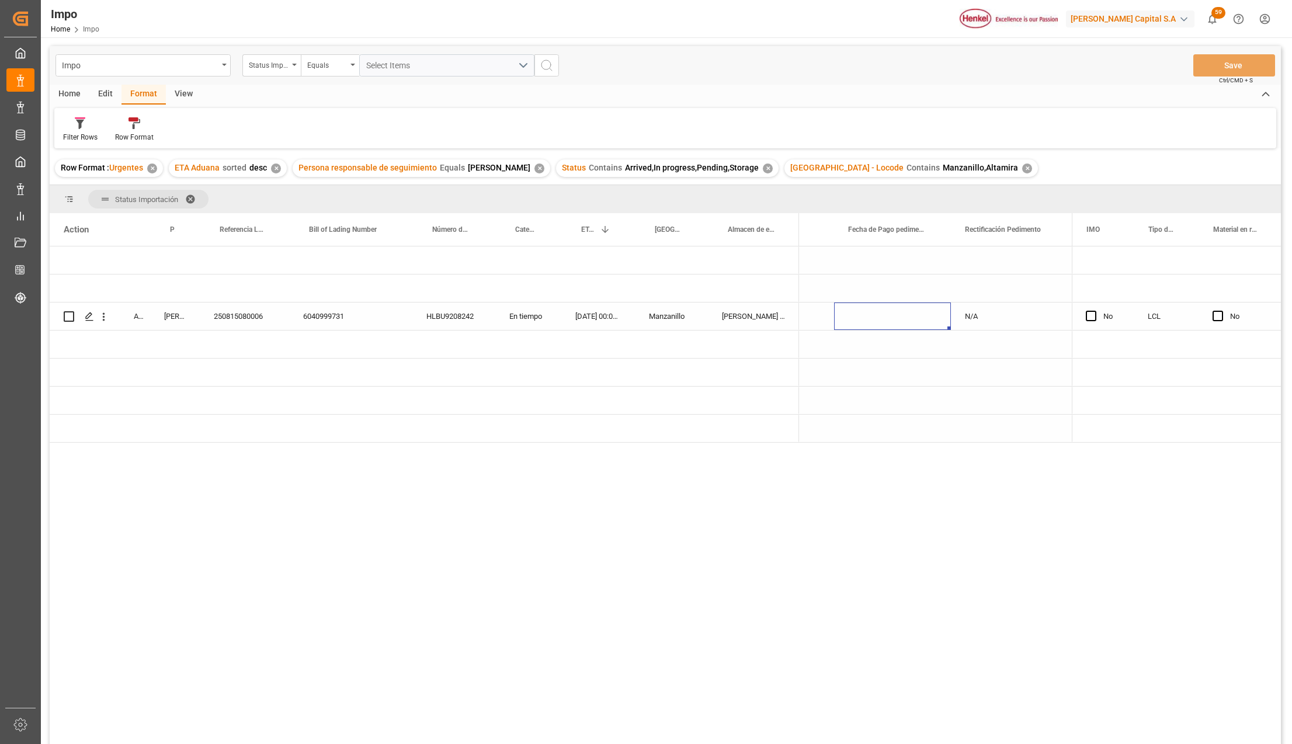
click at [863, 318] on div "Press SPACE to select this row." at bounding box center [892, 316] width 117 height 27
click at [863, 323] on input "Press SPACE to select this row." at bounding box center [892, 325] width 98 height 22
type input "06-08-2025"
click at [914, 383] on div "Press SPACE to select this row." at bounding box center [892, 372] width 117 height 27
click at [1007, 312] on div "N/A" at bounding box center [1009, 316] width 117 height 27
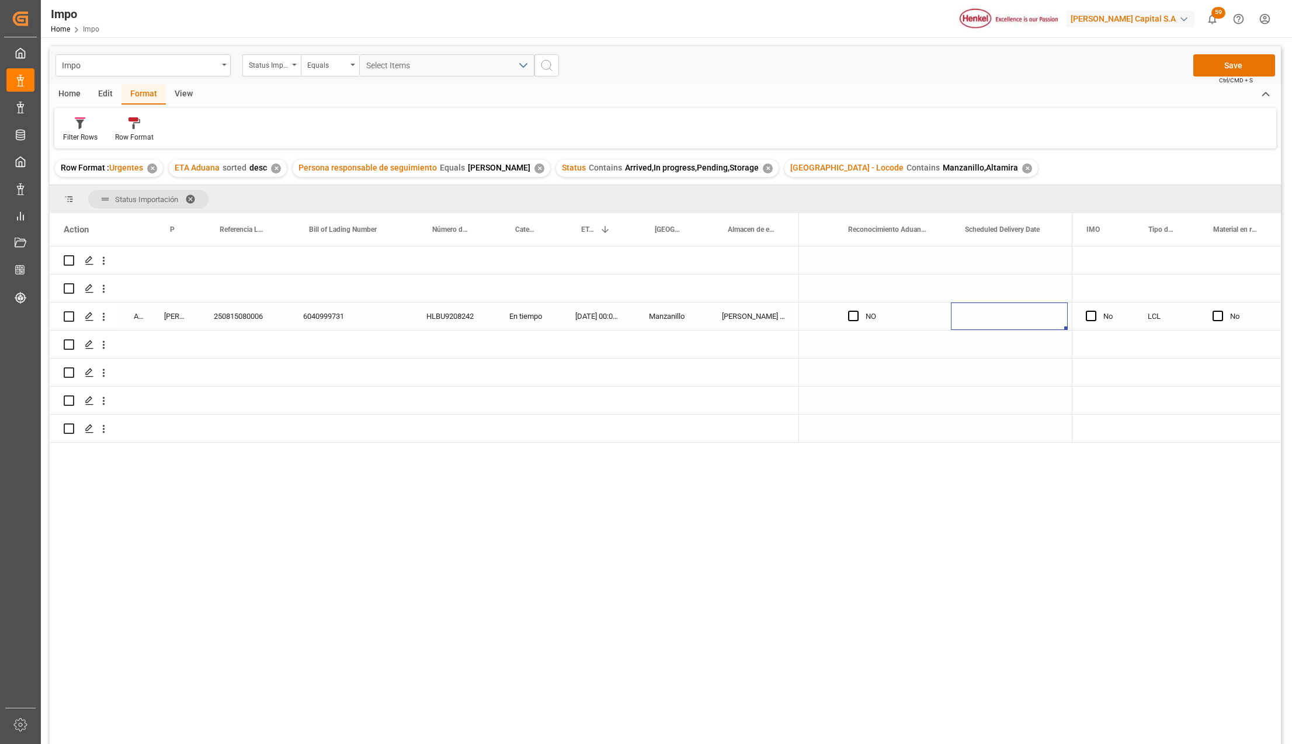
click at [970, 324] on div "Press SPACE to select this row." at bounding box center [1009, 316] width 117 height 27
click at [971, 322] on input "Press SPACE to select this row." at bounding box center [1009, 325] width 98 height 22
type input "13-08-2025"
click at [964, 349] on div "Press SPACE to select this row." at bounding box center [1009, 344] width 117 height 27
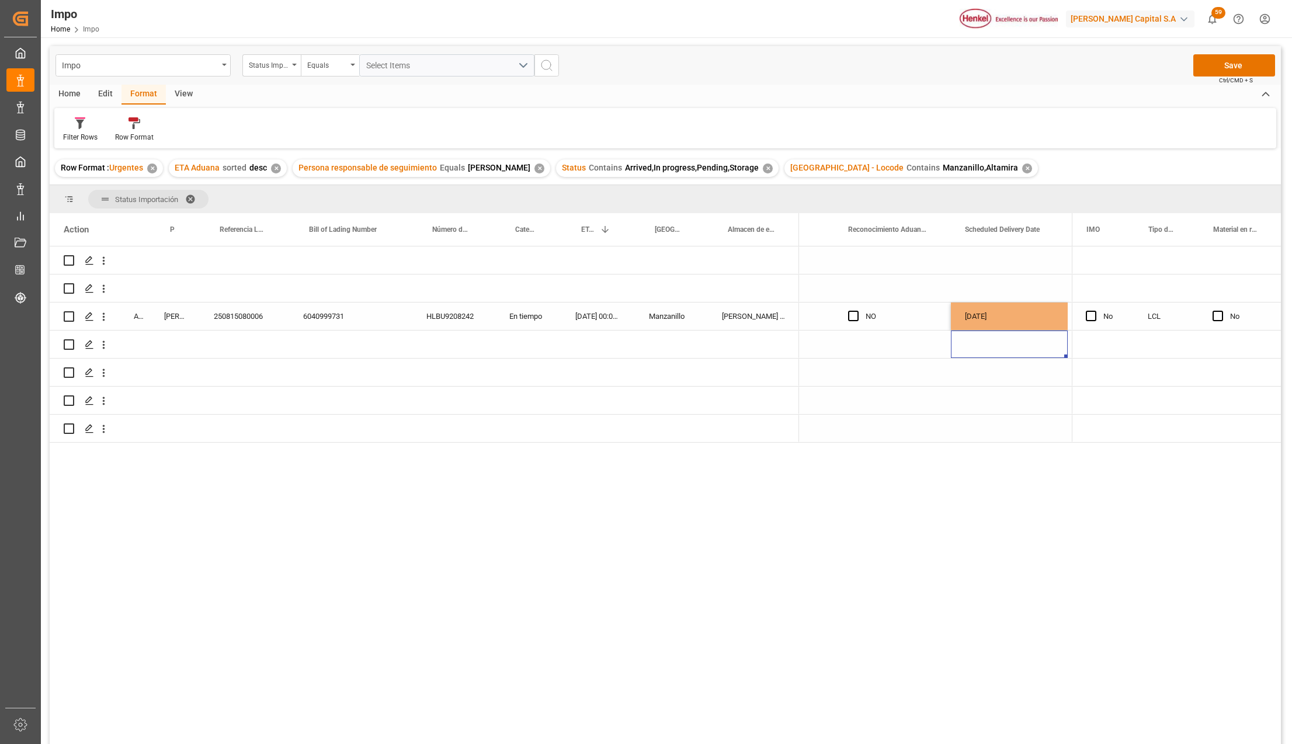
click at [923, 310] on div "NO" at bounding box center [901, 316] width 71 height 27
click at [1213, 62] on button "Save" at bounding box center [1234, 65] width 82 height 22
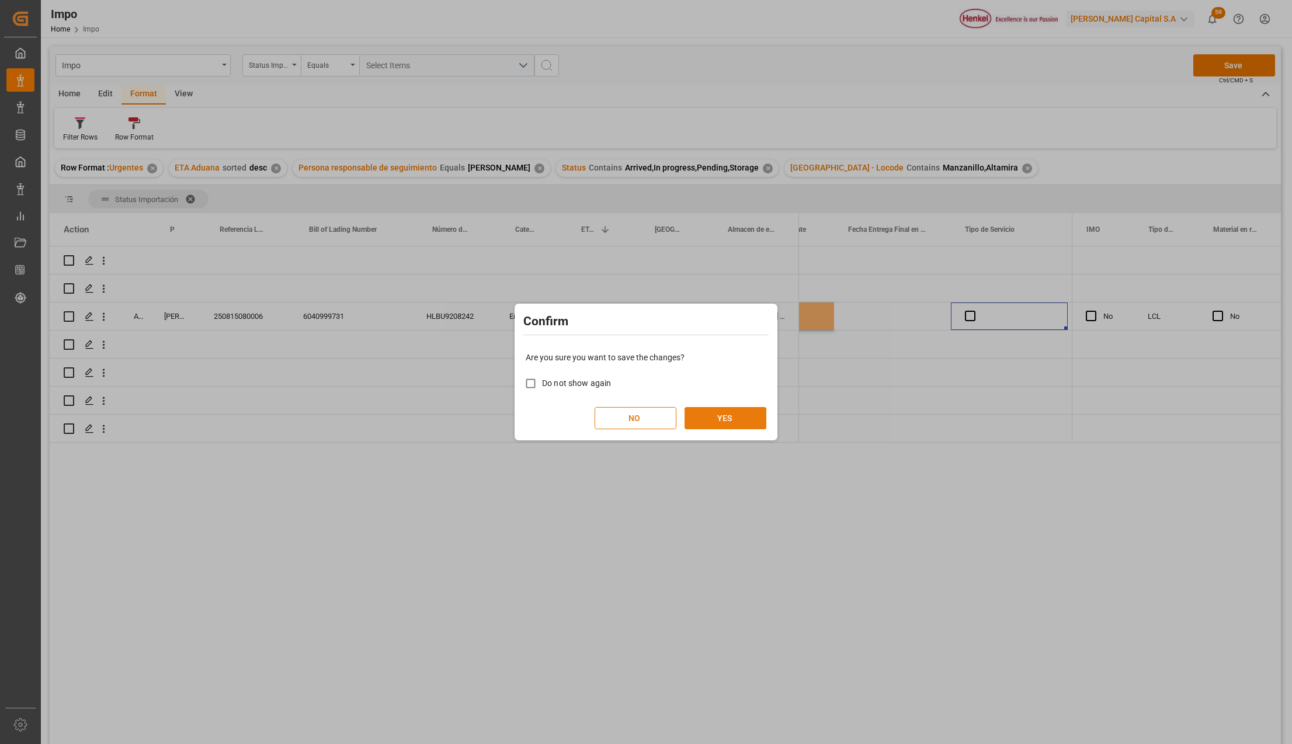
click at [704, 419] on button "YES" at bounding box center [726, 418] width 82 height 22
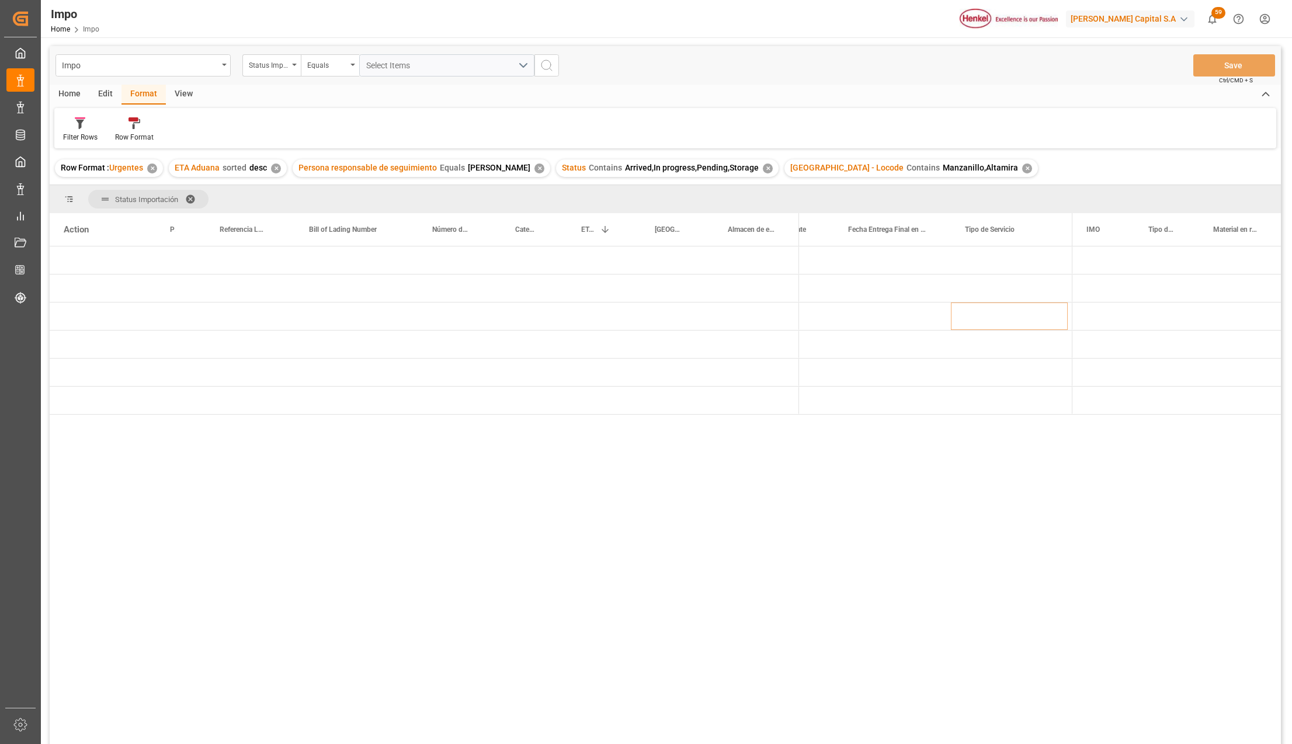
click at [188, 199] on span at bounding box center [194, 199] width 19 height 11
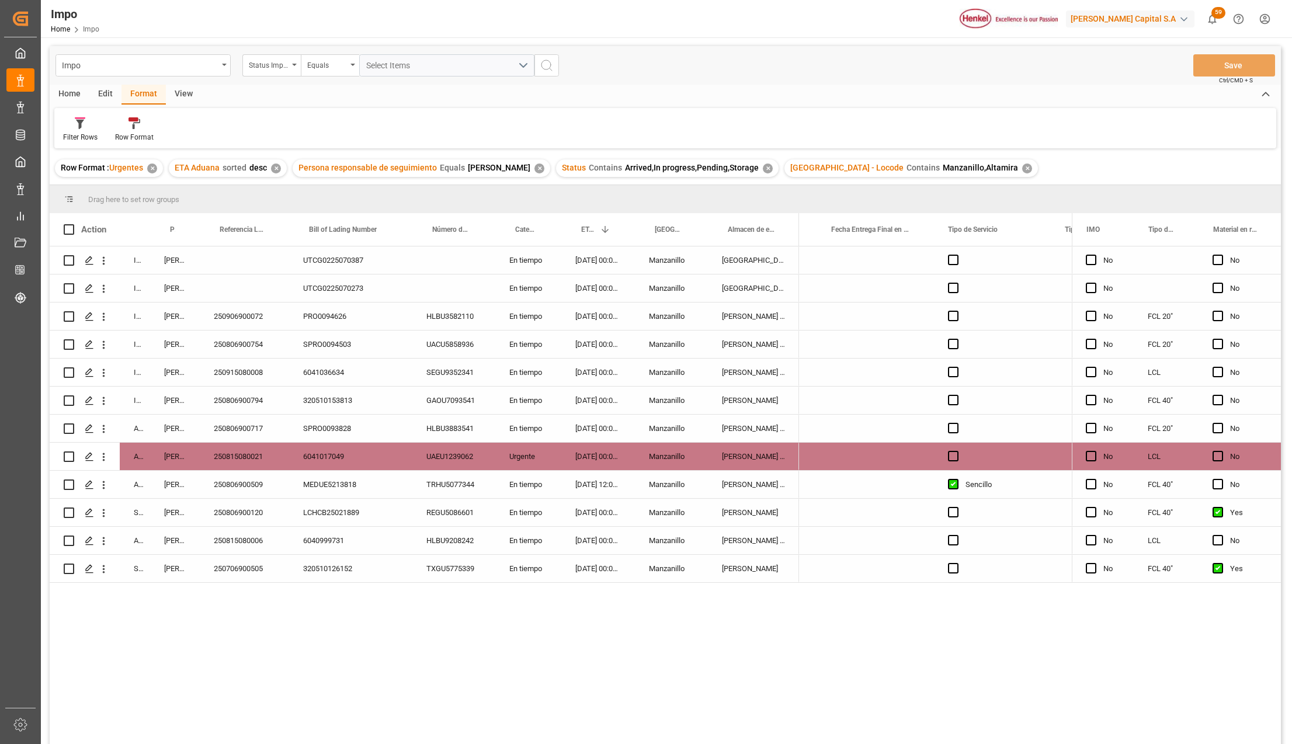
click at [255, 544] on div "250815080006" at bounding box center [244, 540] width 89 height 27
click at [273, 551] on div "250815080006" at bounding box center [244, 540] width 89 height 27
click at [263, 669] on div "In progress Karla Chavez UTCG0225070387 En tiempo 08-09-2025 00:00:00 Manzanill…" at bounding box center [665, 496] width 1231 height 501
click at [255, 570] on div "250706900505" at bounding box center [244, 568] width 89 height 27
click at [262, 543] on div "250815080006" at bounding box center [244, 540] width 89 height 27
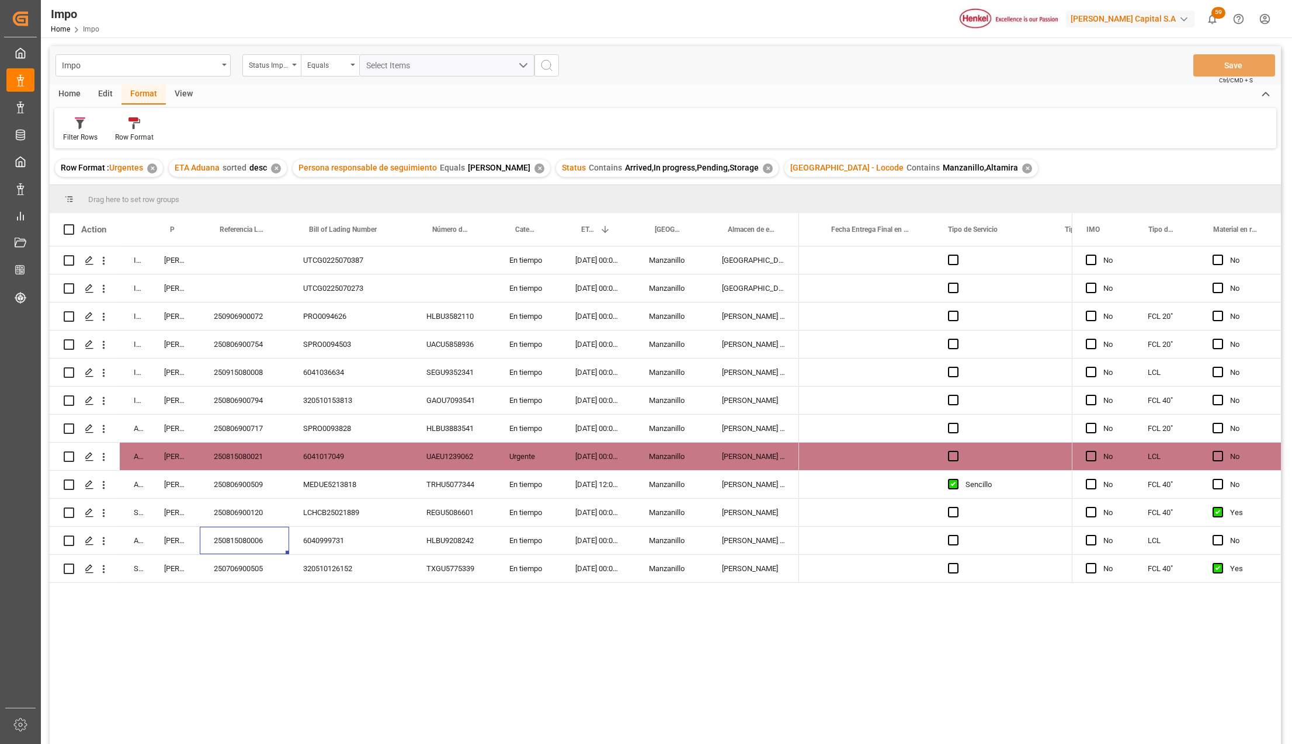
click at [309, 262] on div "UTCG0225070387" at bounding box center [350, 259] width 123 height 27
click at [532, 426] on div "En tiempo" at bounding box center [528, 428] width 66 height 27
click at [529, 459] on div "Urgente" at bounding box center [528, 456] width 66 height 27
click at [532, 484] on div "En tiempo" at bounding box center [528, 484] width 66 height 27
click at [1245, 57] on button "Save" at bounding box center [1234, 65] width 82 height 22
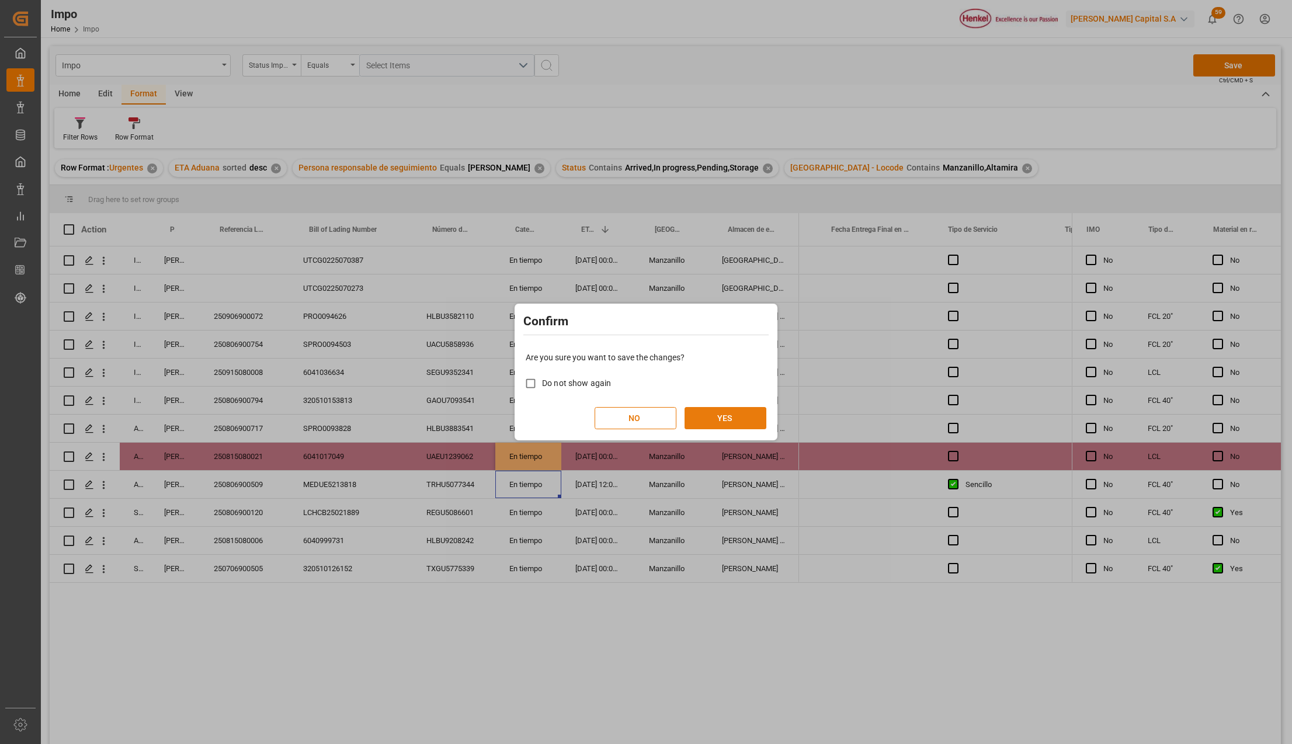
click at [746, 409] on button "YES" at bounding box center [726, 418] width 82 height 22
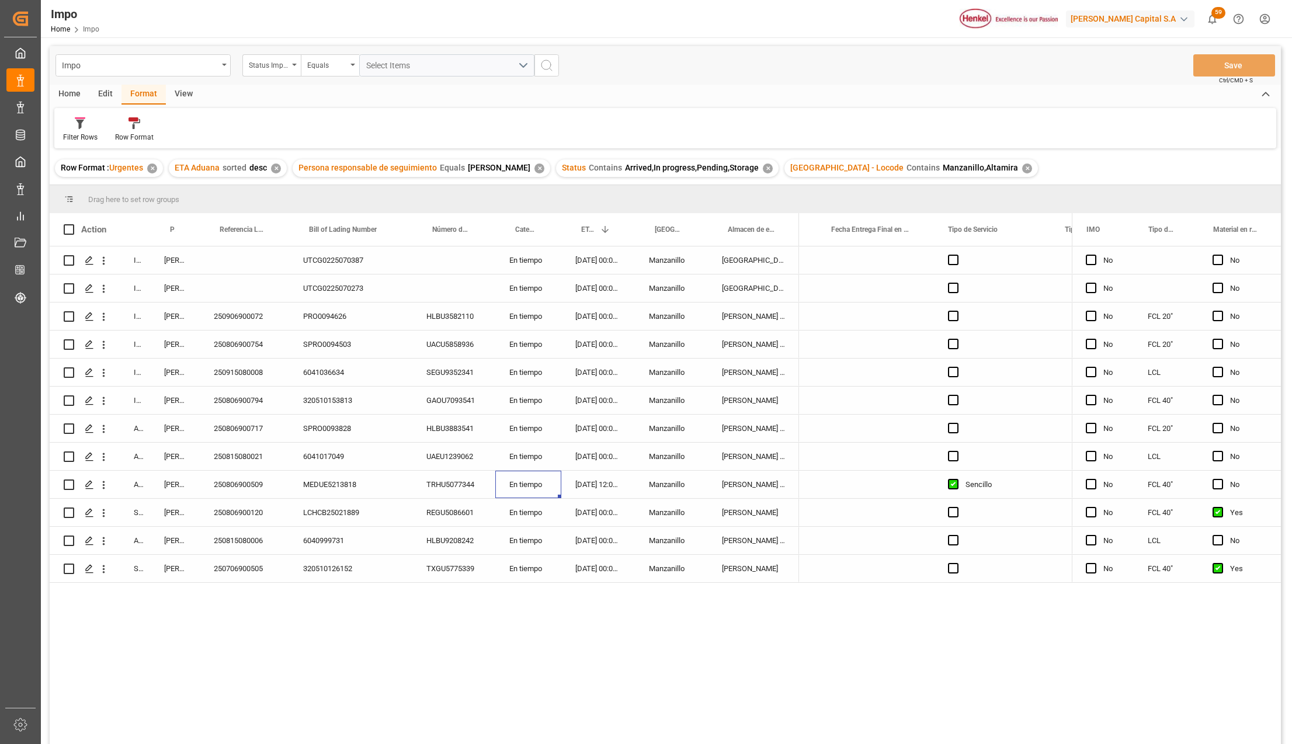
click at [609, 459] on div "04-08-2025 00:00:00" at bounding box center [598, 456] width 74 height 27
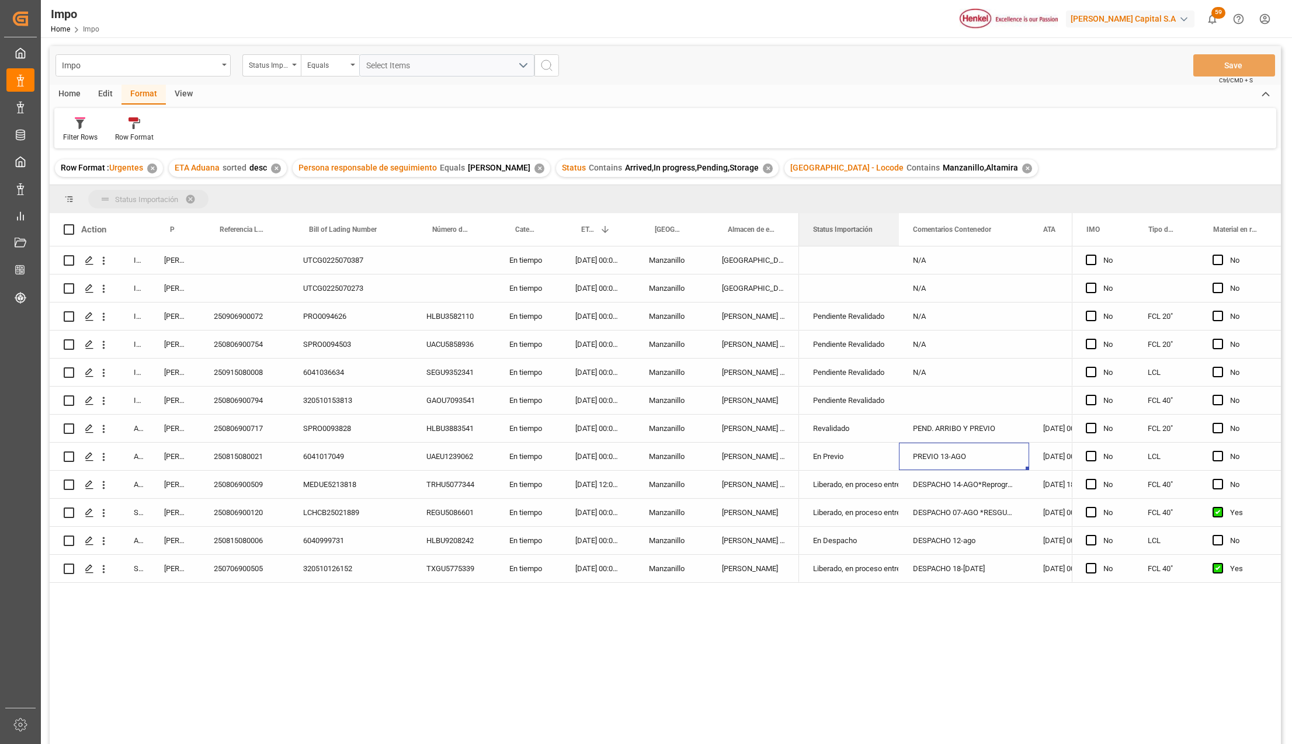
drag, startPoint x: 851, startPoint y: 220, endPoint x: 849, endPoint y: 195, distance: 24.6
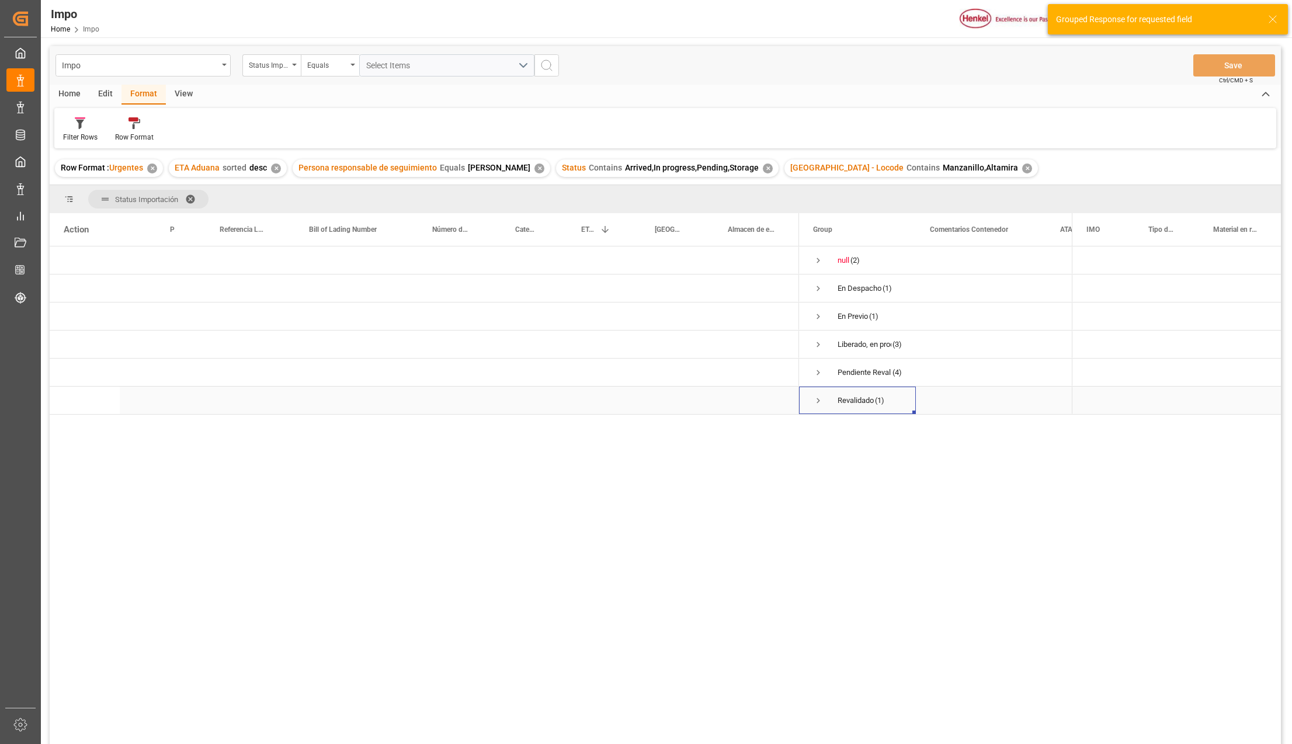
click at [821, 400] on span "Press SPACE to select this row." at bounding box center [818, 400] width 11 height 11
click at [816, 370] on span "Press SPACE to select this row." at bounding box center [818, 372] width 11 height 11
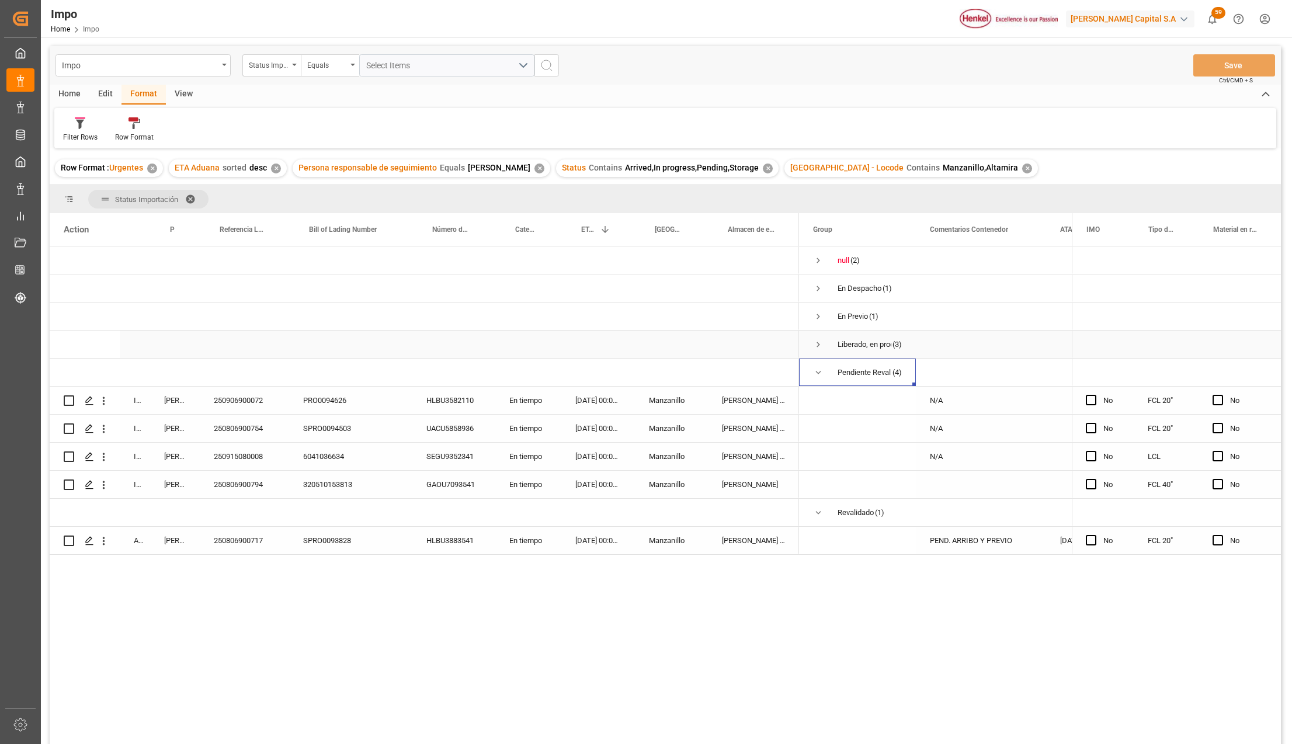
click at [821, 349] on span "Press SPACE to select this row." at bounding box center [818, 344] width 11 height 11
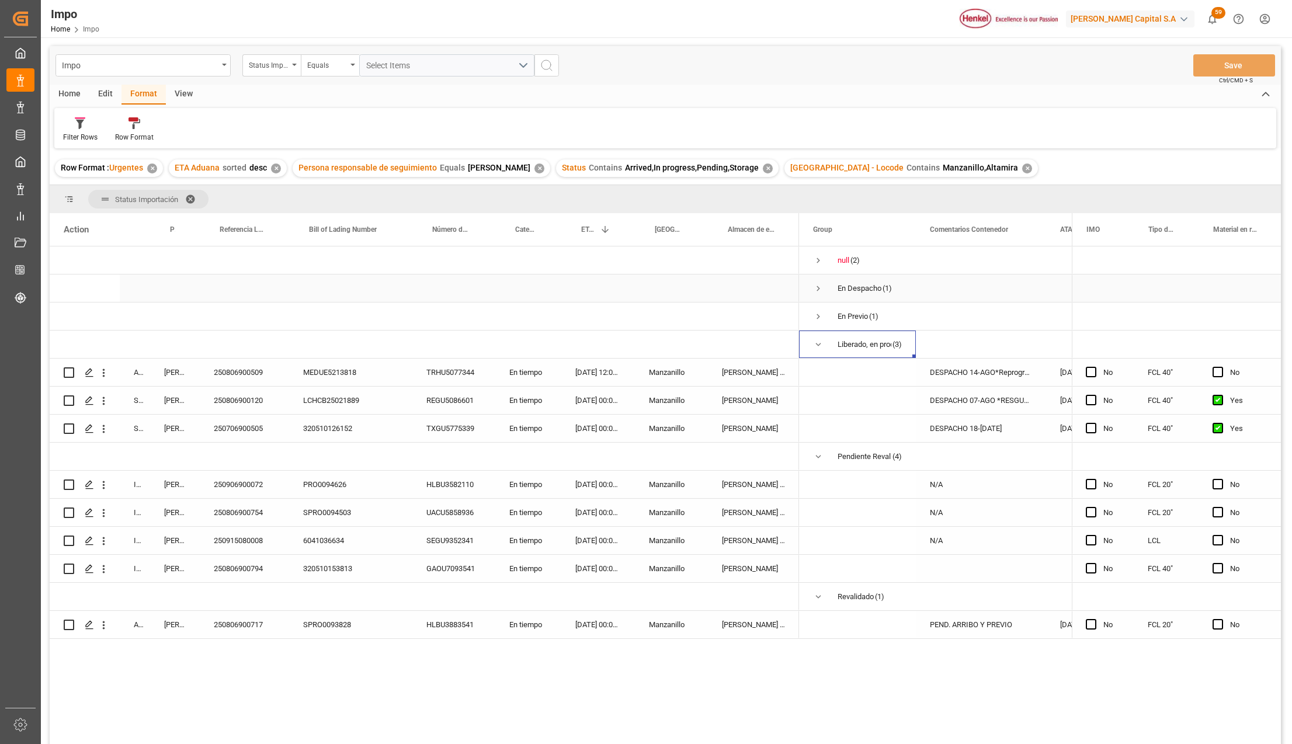
click at [821, 283] on span "Press SPACE to select this row." at bounding box center [818, 288] width 11 height 11
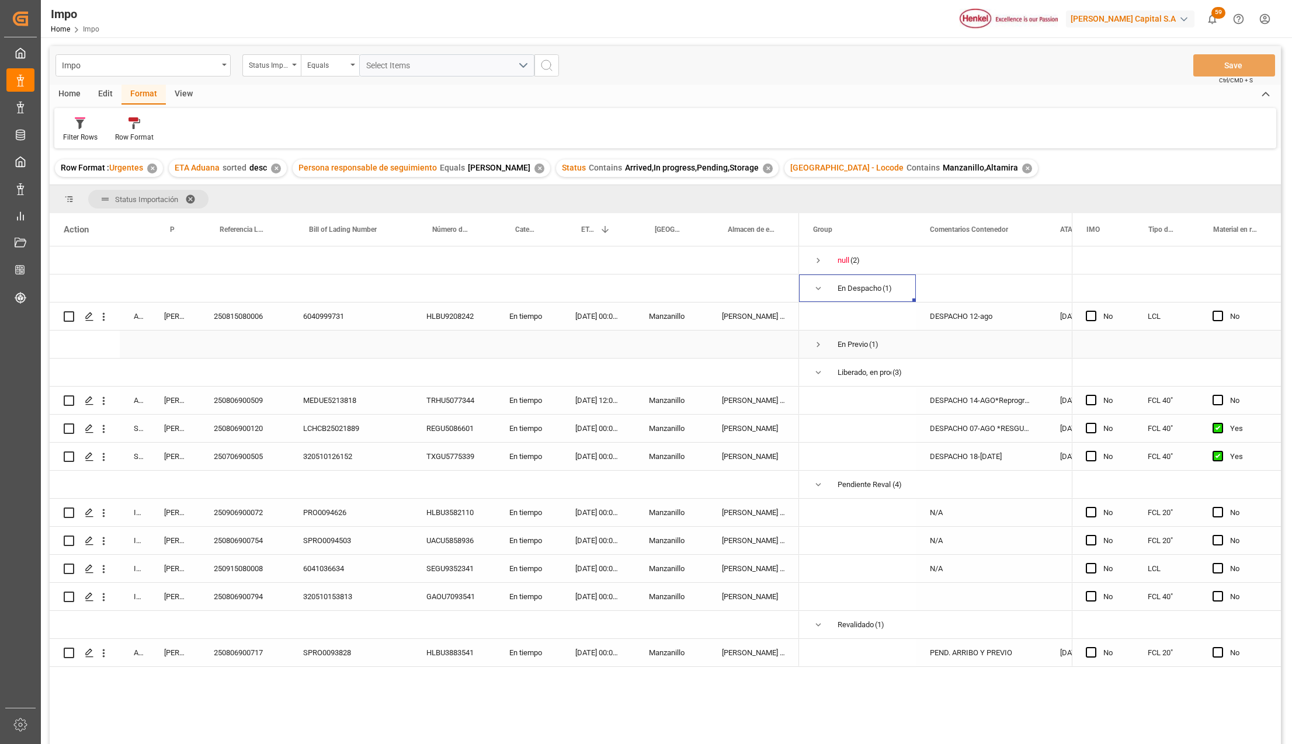
click at [818, 341] on span "Press SPACE to select this row." at bounding box center [818, 344] width 11 height 11
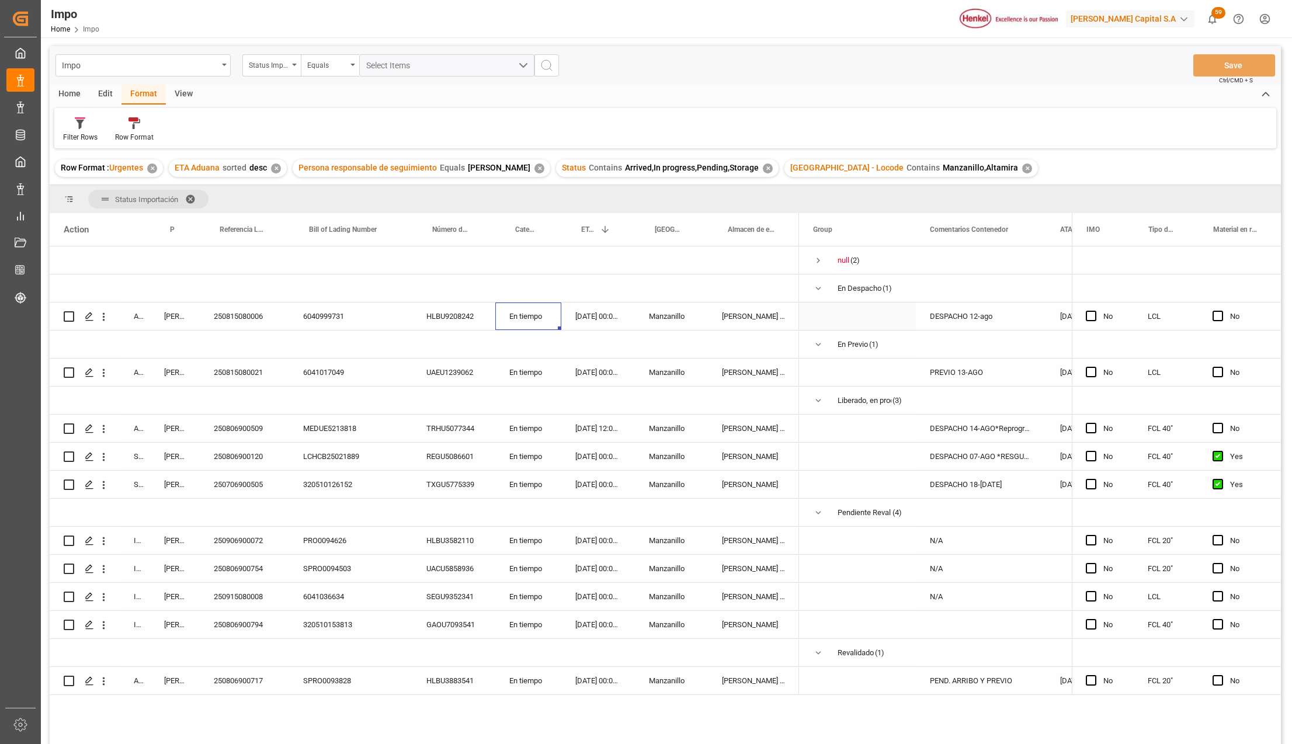
click at [520, 326] on div "En tiempo" at bounding box center [528, 316] width 66 height 27
click at [521, 325] on div "En tiempo" at bounding box center [528, 316] width 66 height 27
click at [534, 323] on icon "Press SPACE to select this row." at bounding box center [534, 322] width 7 height 7
click at [542, 325] on button "Select" at bounding box center [528, 323] width 47 height 22
click at [535, 394] on div "Urgente" at bounding box center [529, 389] width 34 height 12
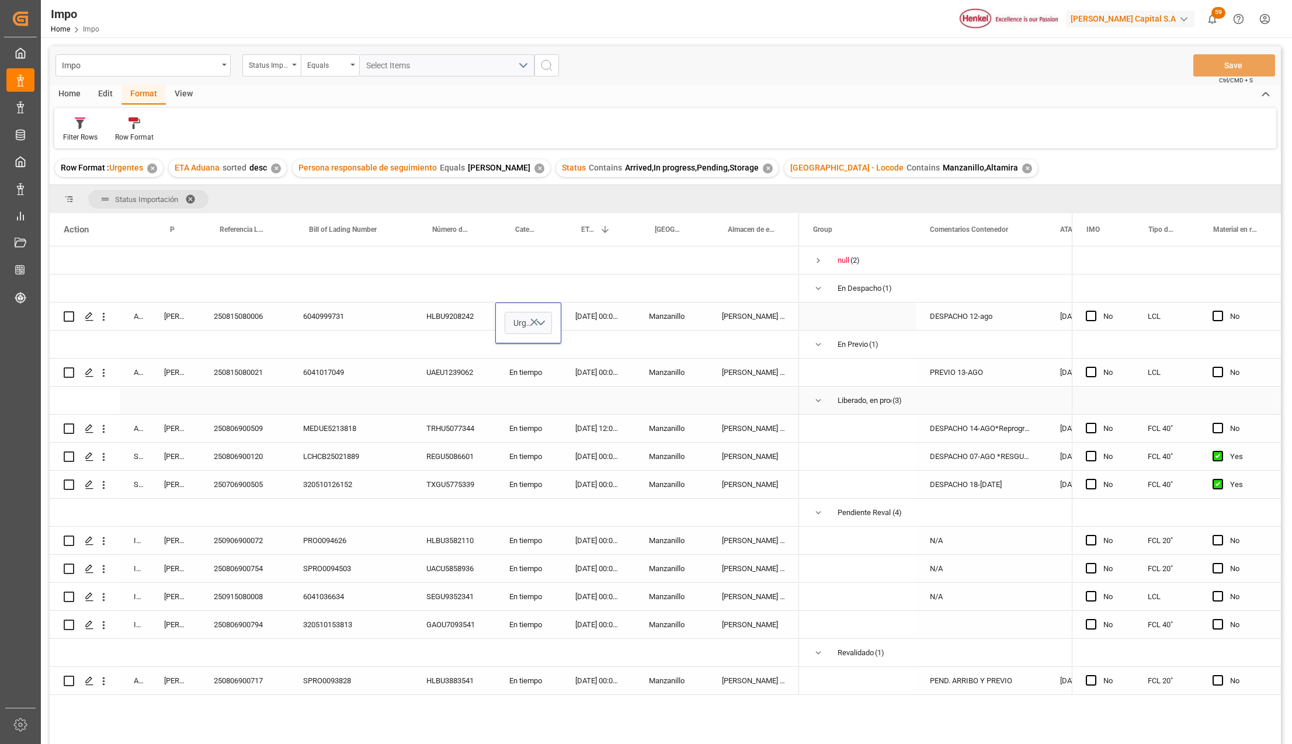
click at [558, 411] on div "Press SPACE to select this row." at bounding box center [528, 400] width 66 height 27
click at [1224, 69] on button "Save" at bounding box center [1234, 65] width 82 height 22
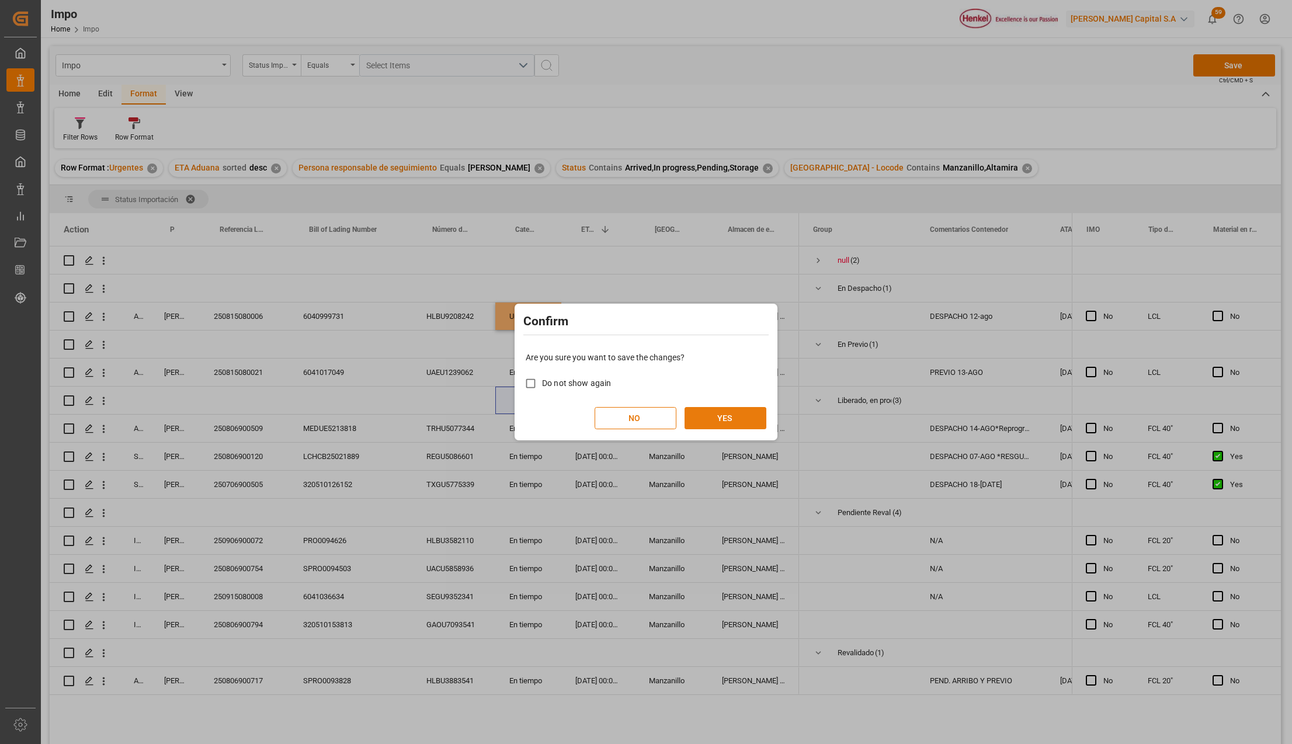
click at [702, 424] on button "YES" at bounding box center [726, 418] width 82 height 22
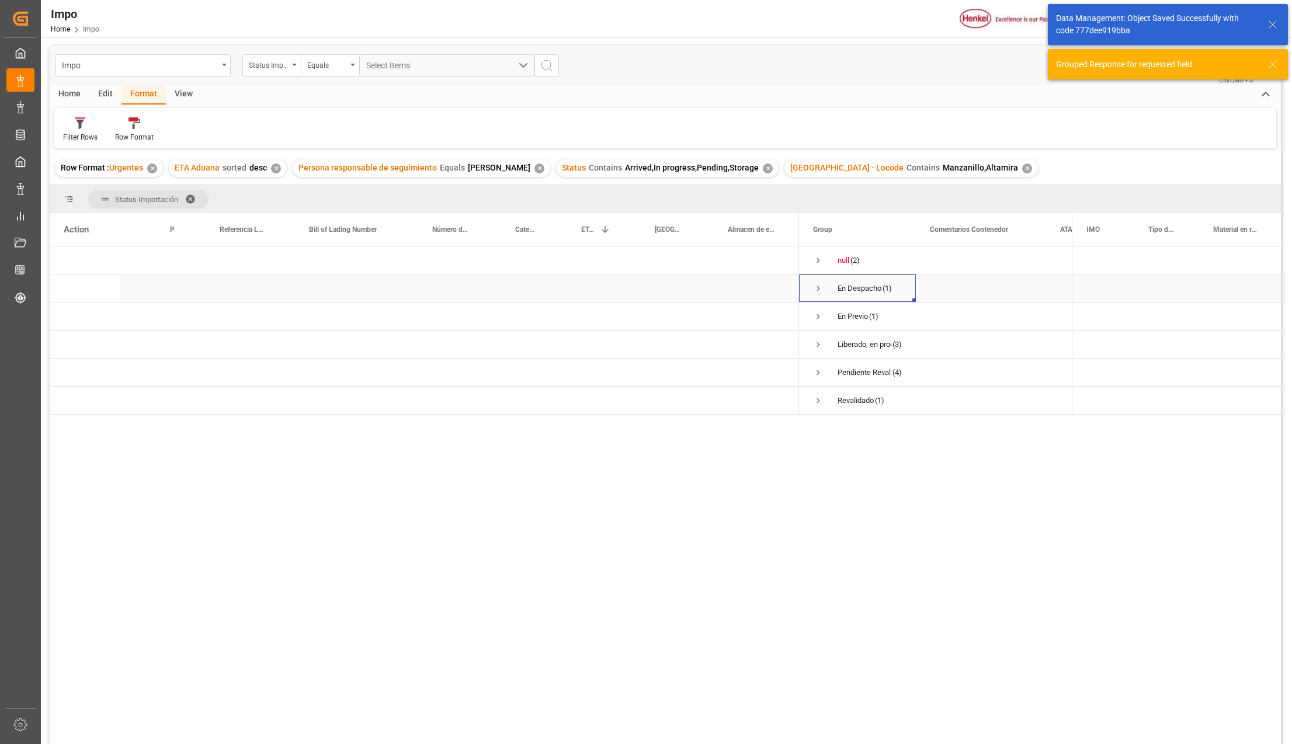
click at [814, 287] on span "Press SPACE to select this row." at bounding box center [818, 288] width 11 height 11
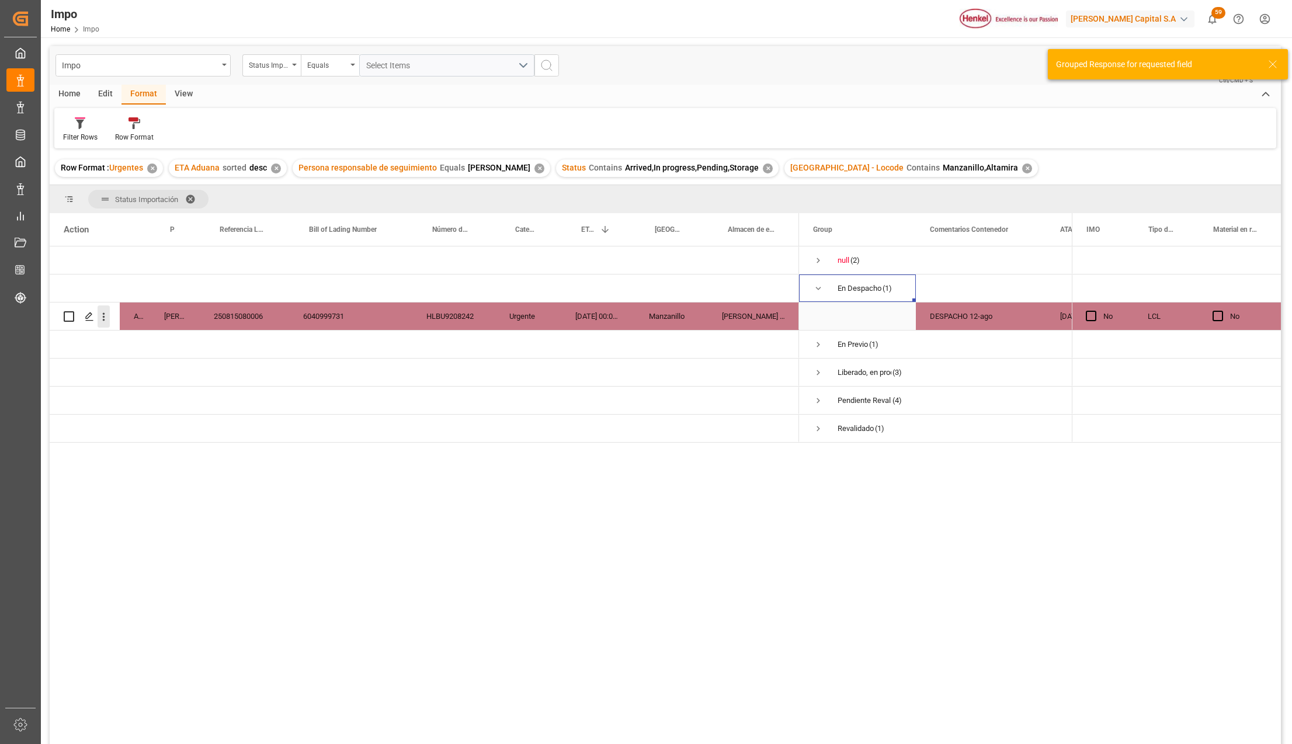
click at [100, 321] on icon "open menu" at bounding box center [104, 317] width 12 height 12
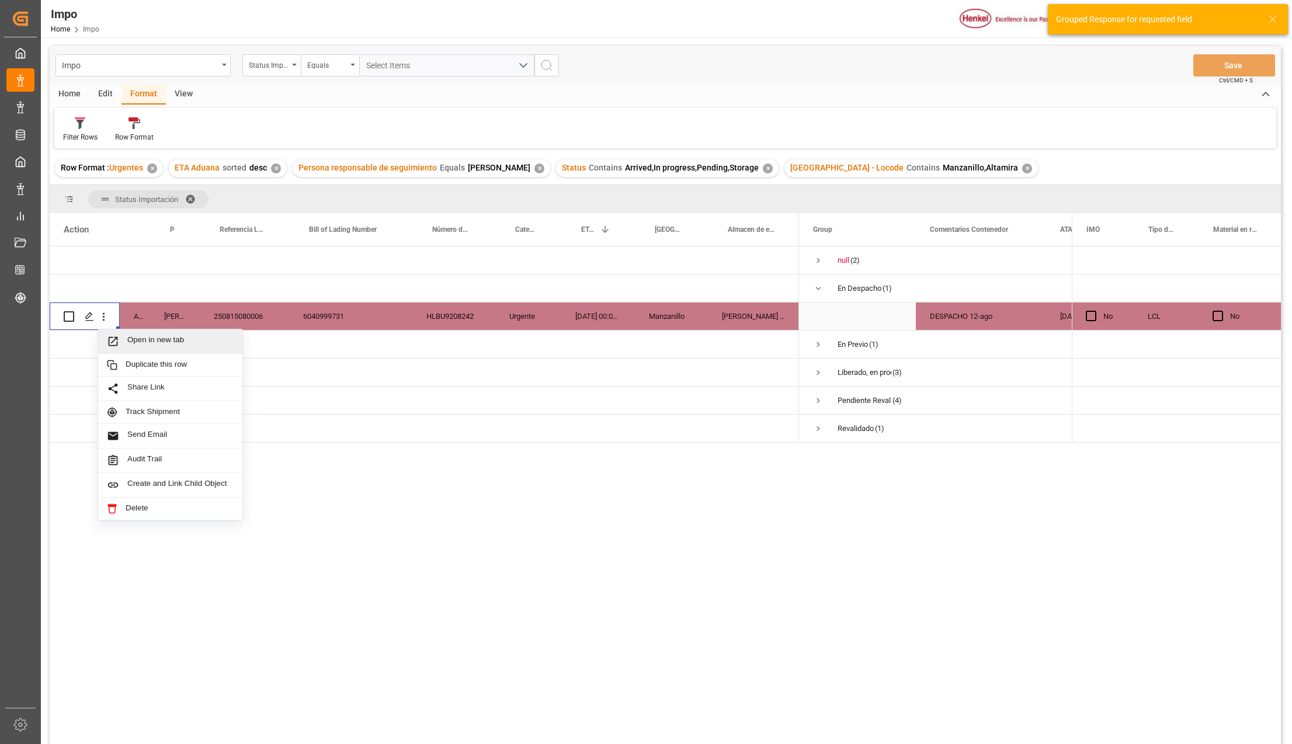
click at [118, 342] on icon "Press SPACE to select this row." at bounding box center [113, 341] width 12 height 12
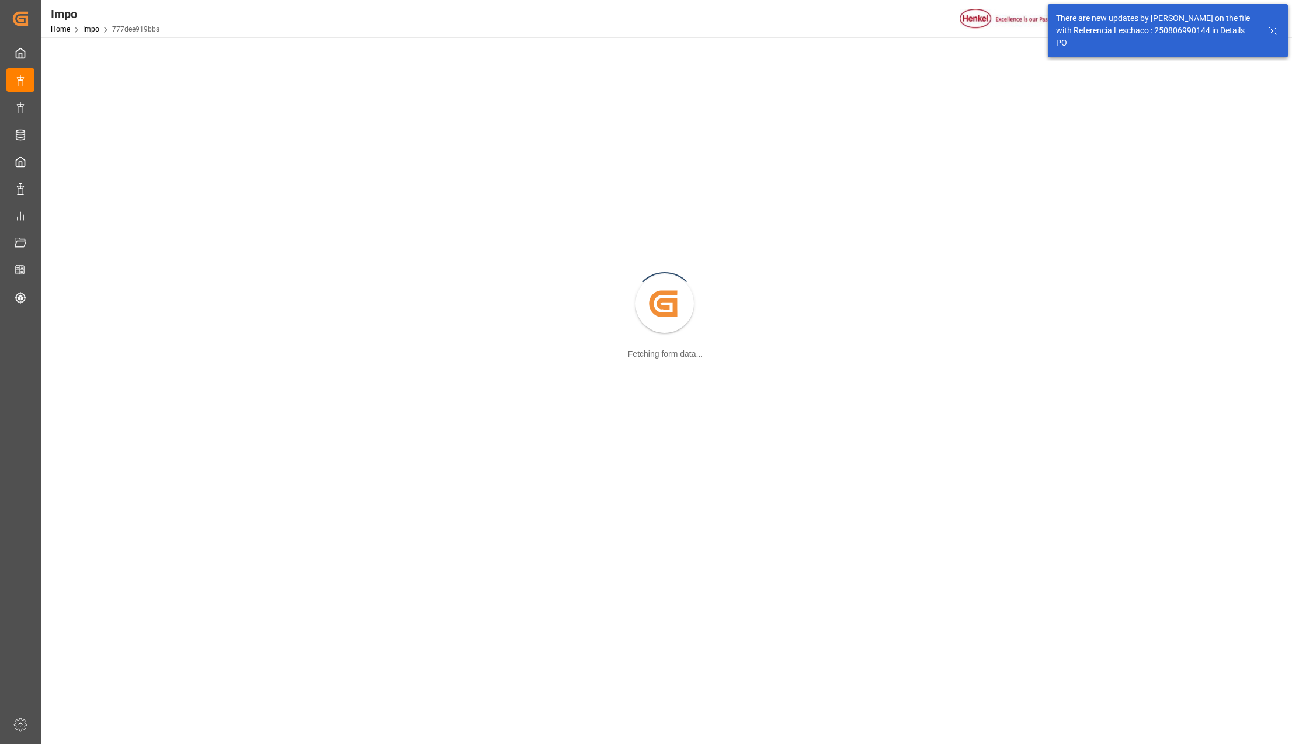
click at [1272, 31] on line at bounding box center [1272, 30] width 7 height 7
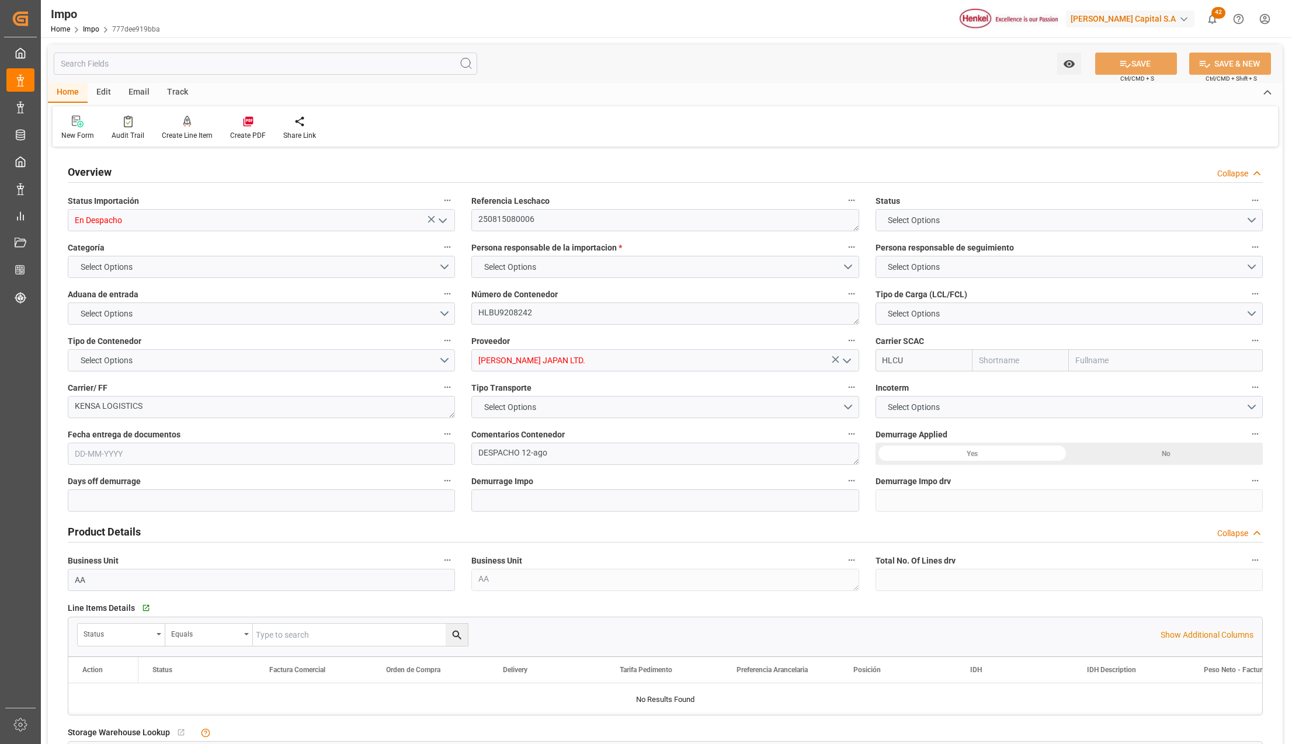
type input "Hapag Lloyd"
type input "Hapag [PERSON_NAME] Aktiengesellschaft"
type input "1"
type input "1.053"
type input "1"
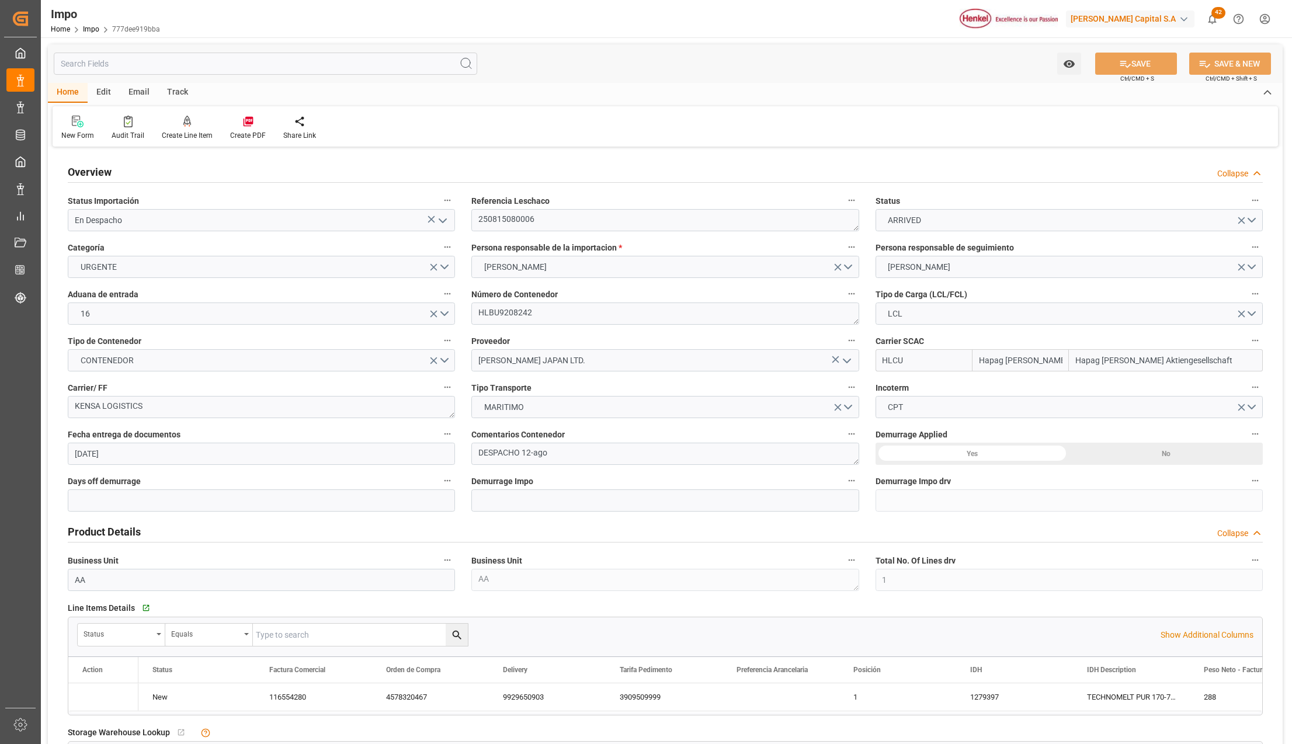
type input "18-06-2025"
click at [446, 216] on icon "open menu" at bounding box center [443, 221] width 14 height 14
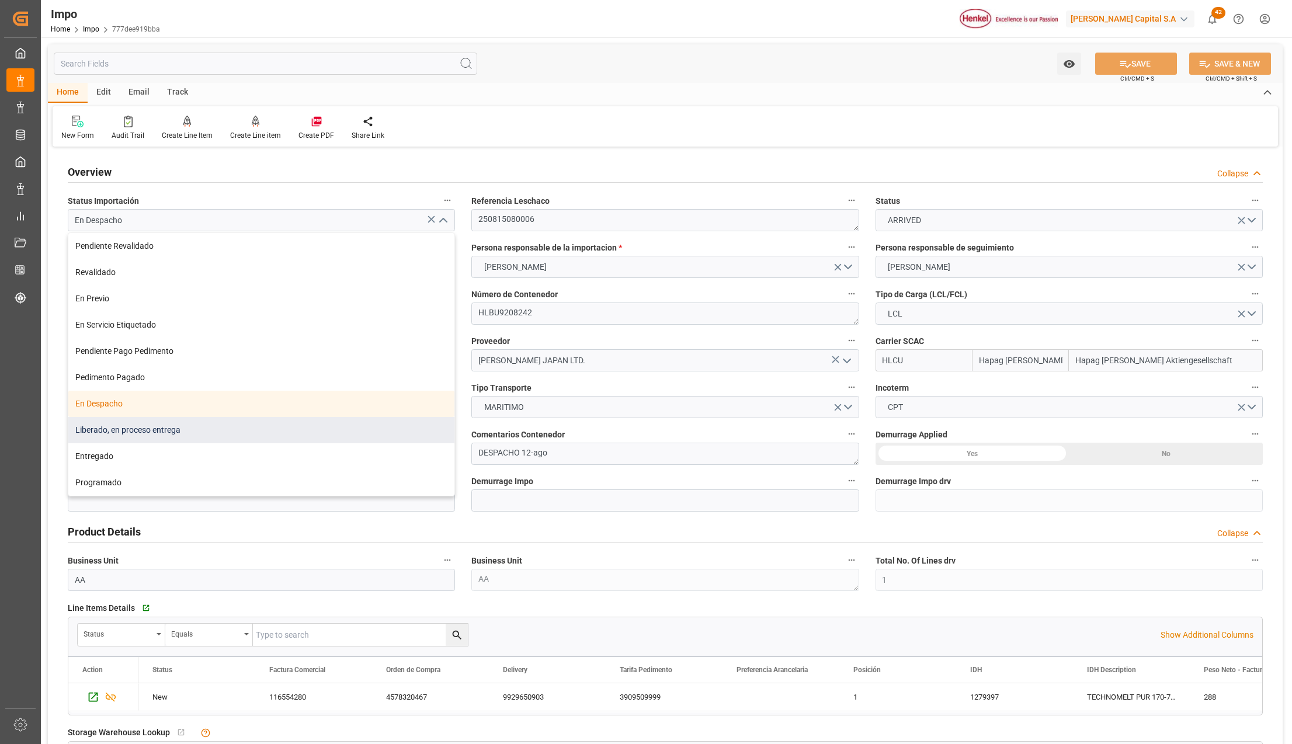
click at [115, 430] on div "Liberado, en proceso entrega" at bounding box center [261, 430] width 386 height 26
type input "Liberado, en proceso entrega"
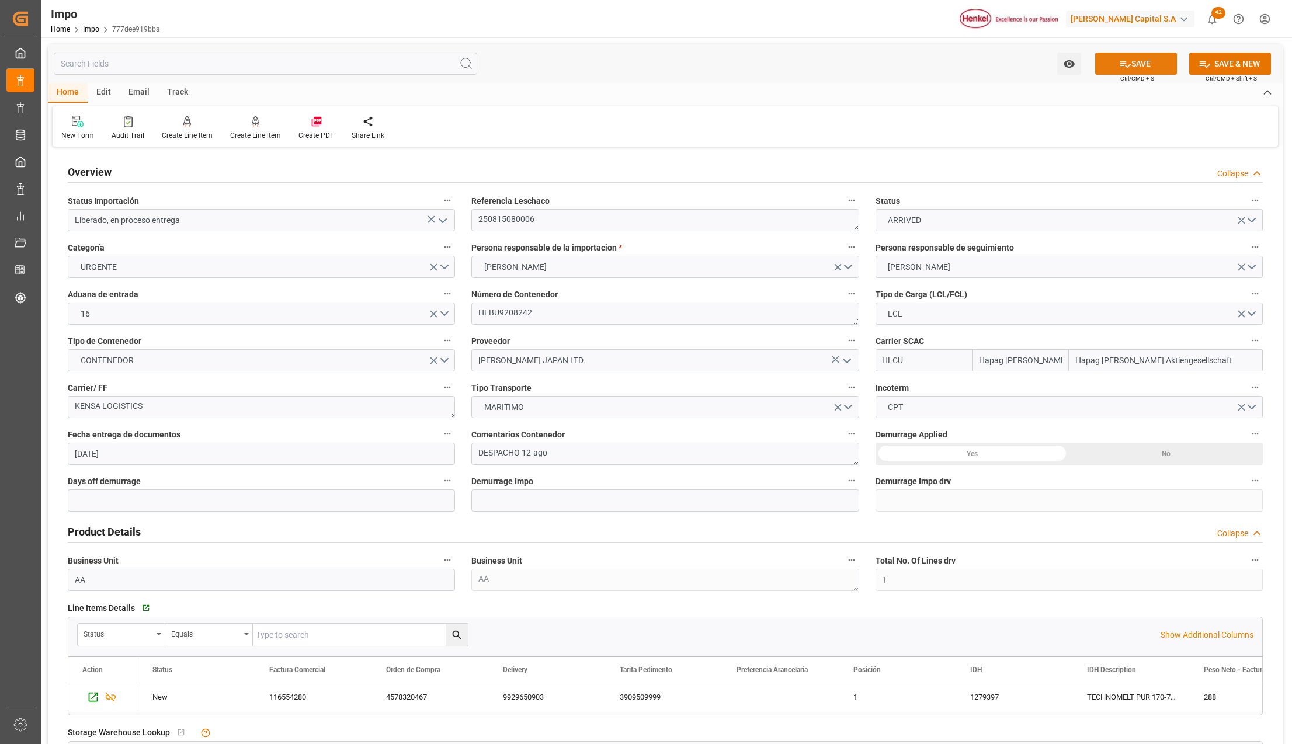
click at [1162, 61] on button "SAVE" at bounding box center [1136, 64] width 82 height 22
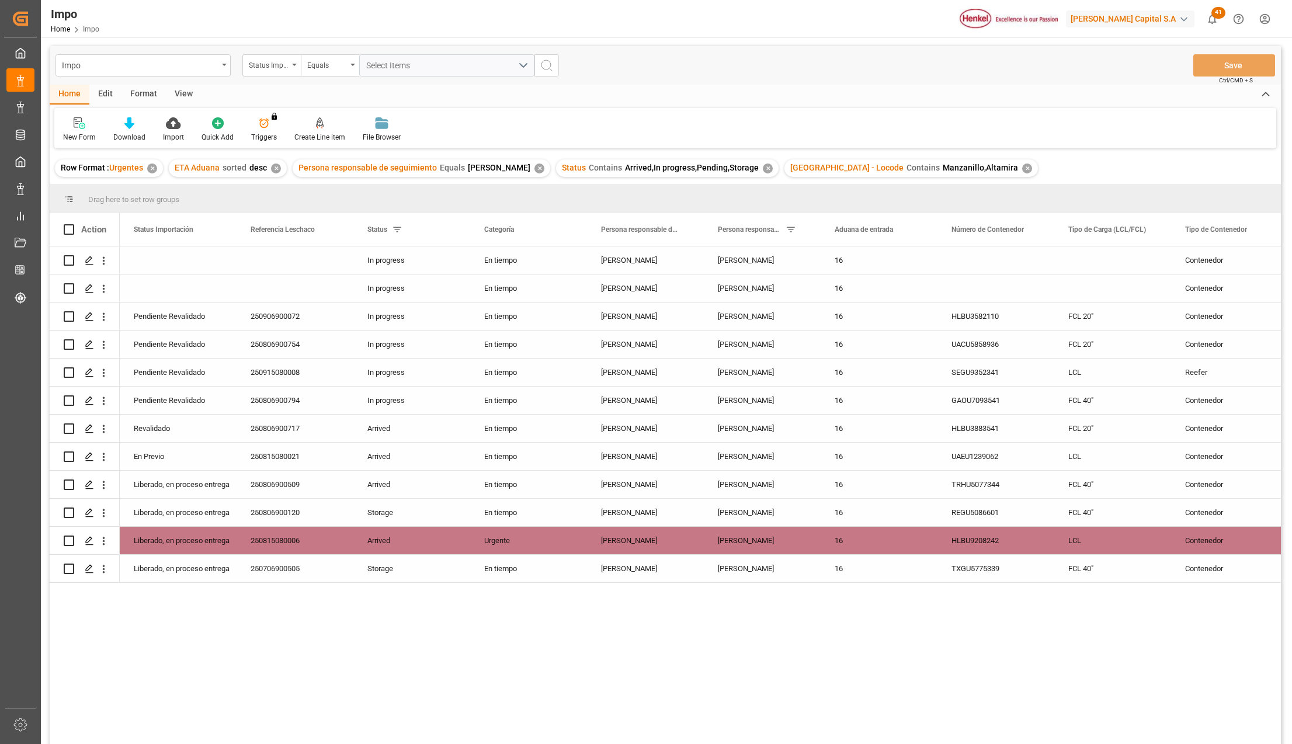
click at [183, 94] on div "View" at bounding box center [184, 95] width 36 height 20
click at [146, 127] on div at bounding box center [132, 123] width 58 height 12
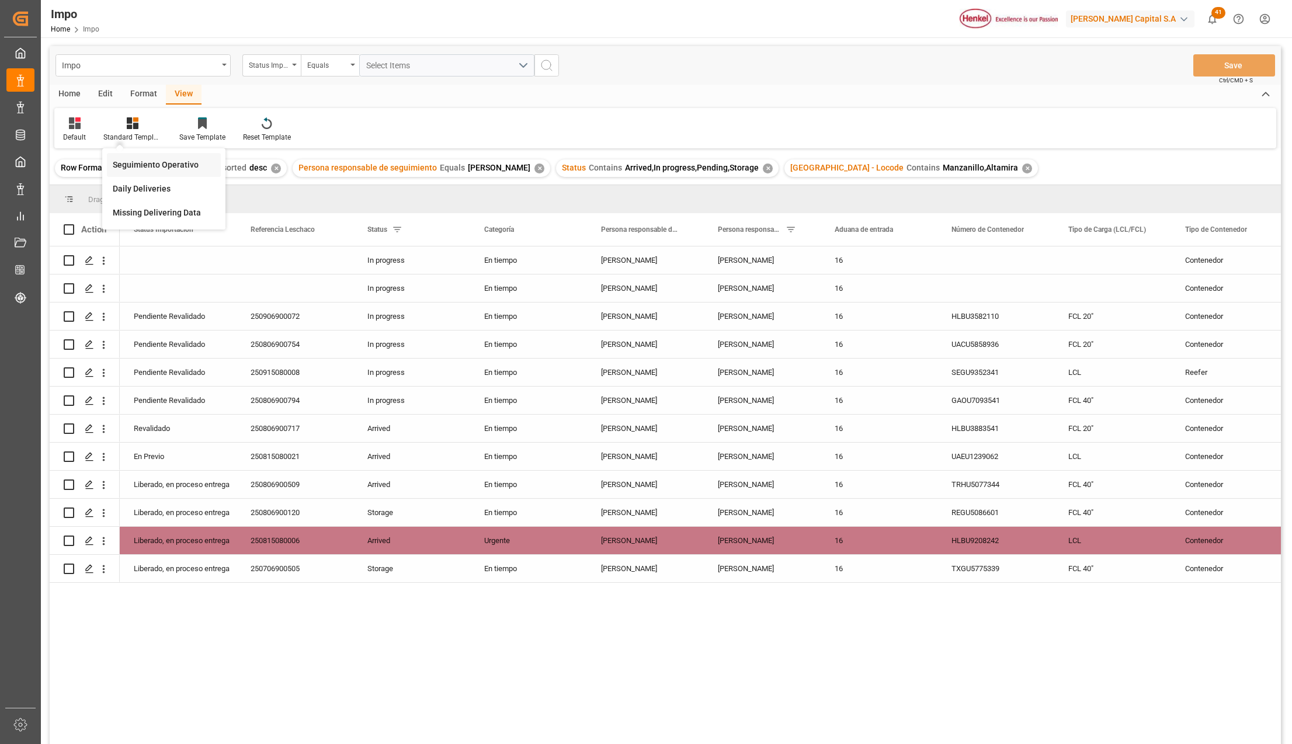
click at [154, 162] on div "Seguimiento Operativo" at bounding box center [164, 165] width 102 height 12
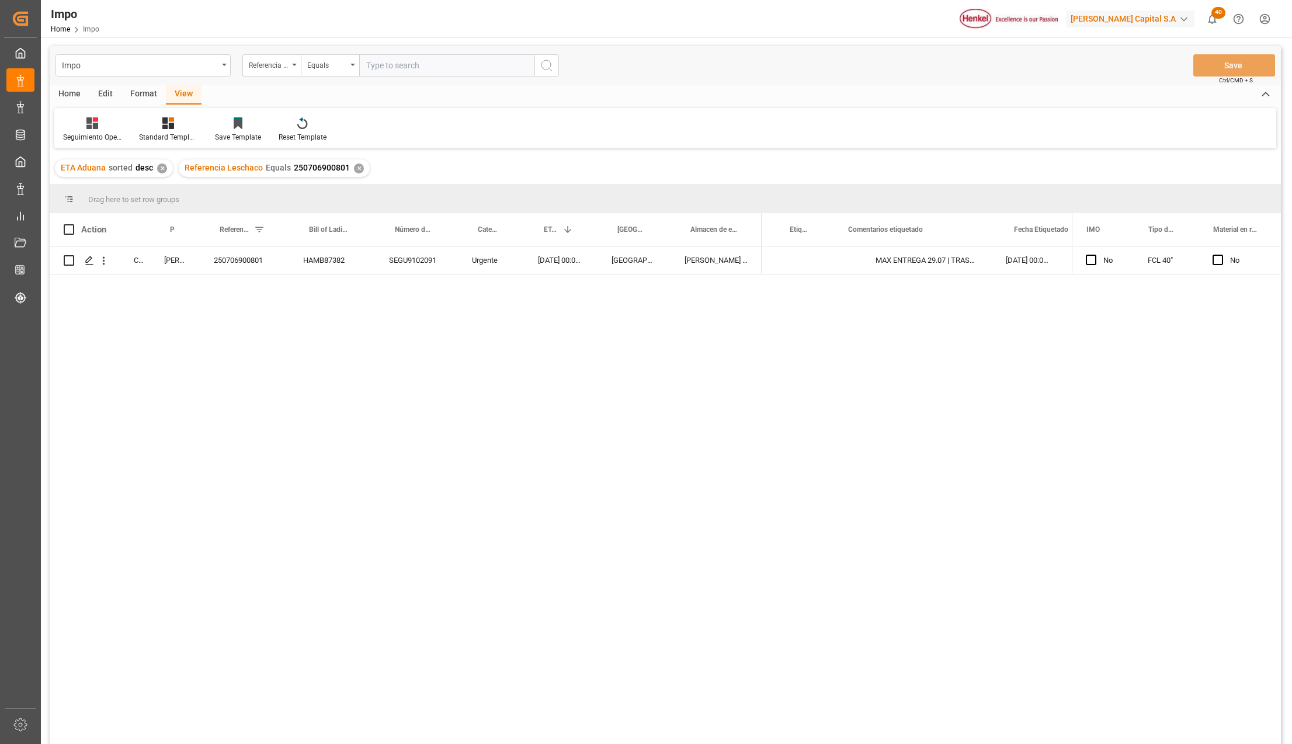
scroll to position [0, 286]
click at [296, 60] on div "Referencia Leschaco" at bounding box center [271, 65] width 58 height 22
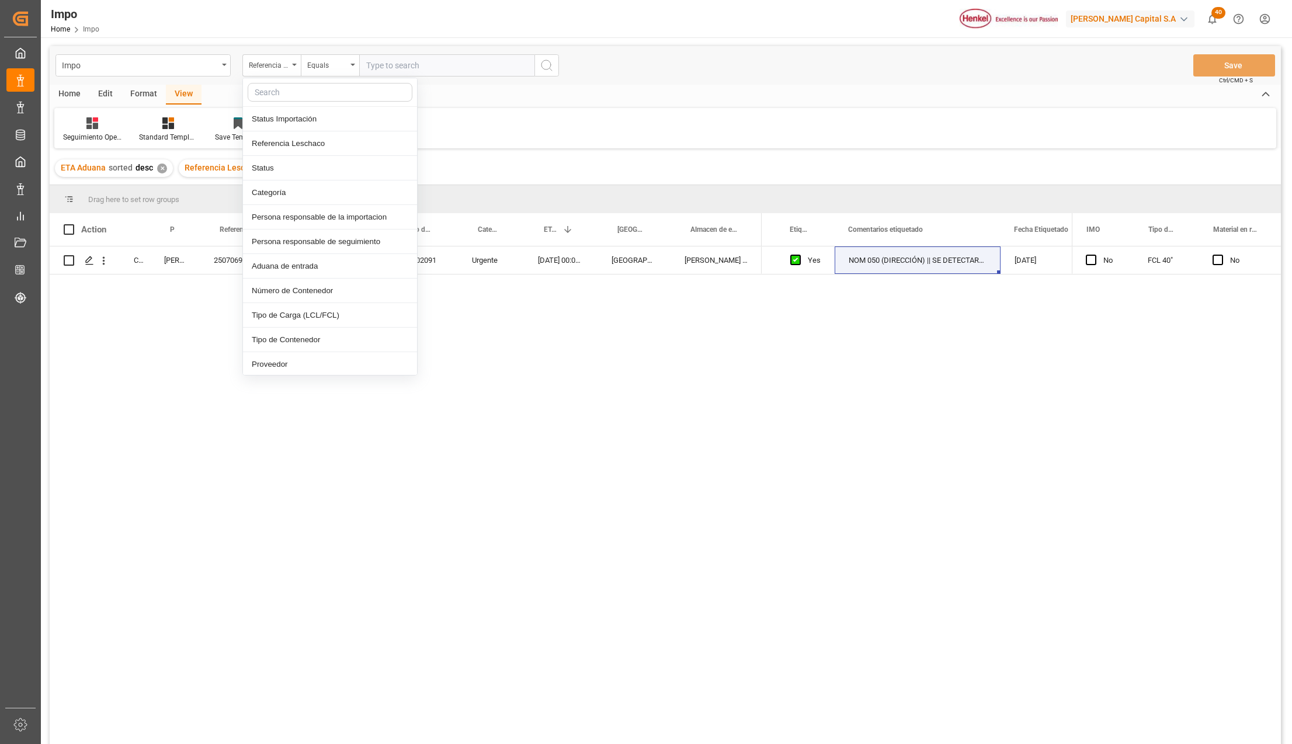
click at [285, 88] on input "text" at bounding box center [330, 92] width 165 height 19
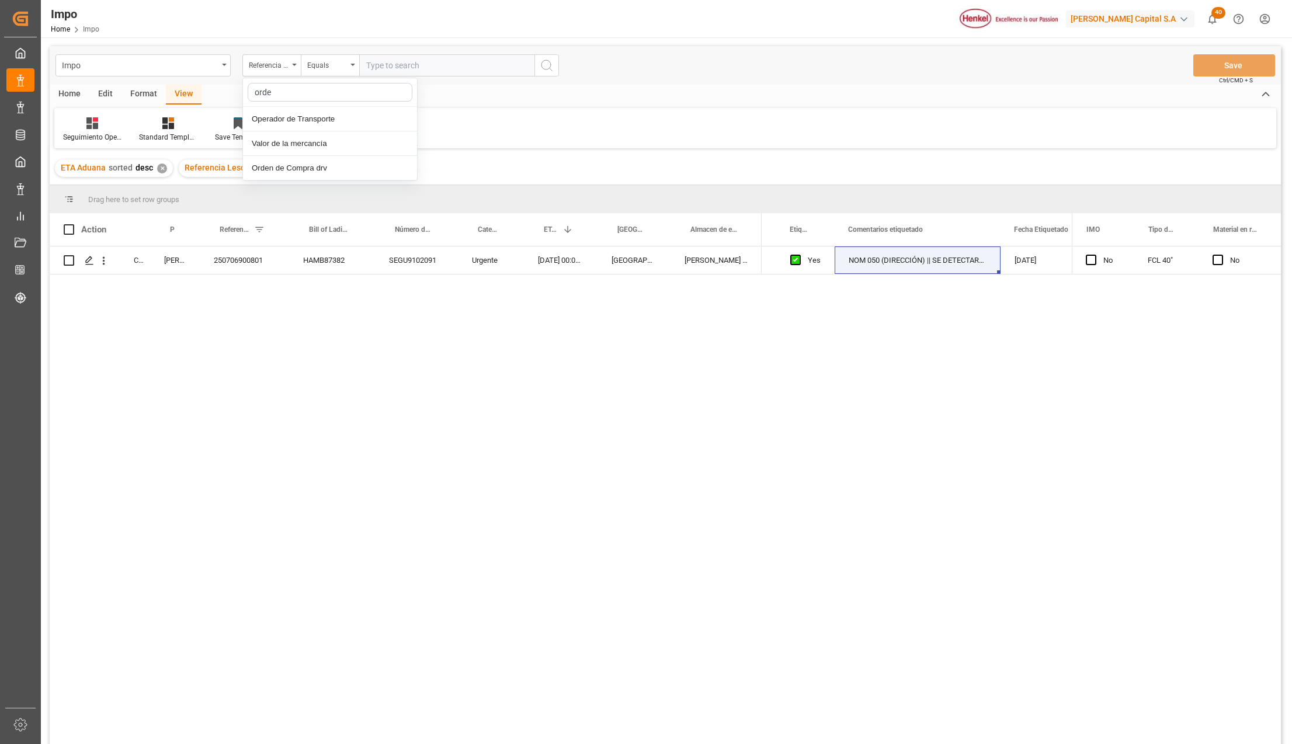
type input "orden"
click at [285, 115] on div "Orden de Compra drv" at bounding box center [330, 119] width 174 height 25
click at [371, 67] on input "text" at bounding box center [446, 65] width 175 height 22
paste input "4578126320"
type input "4578126320"
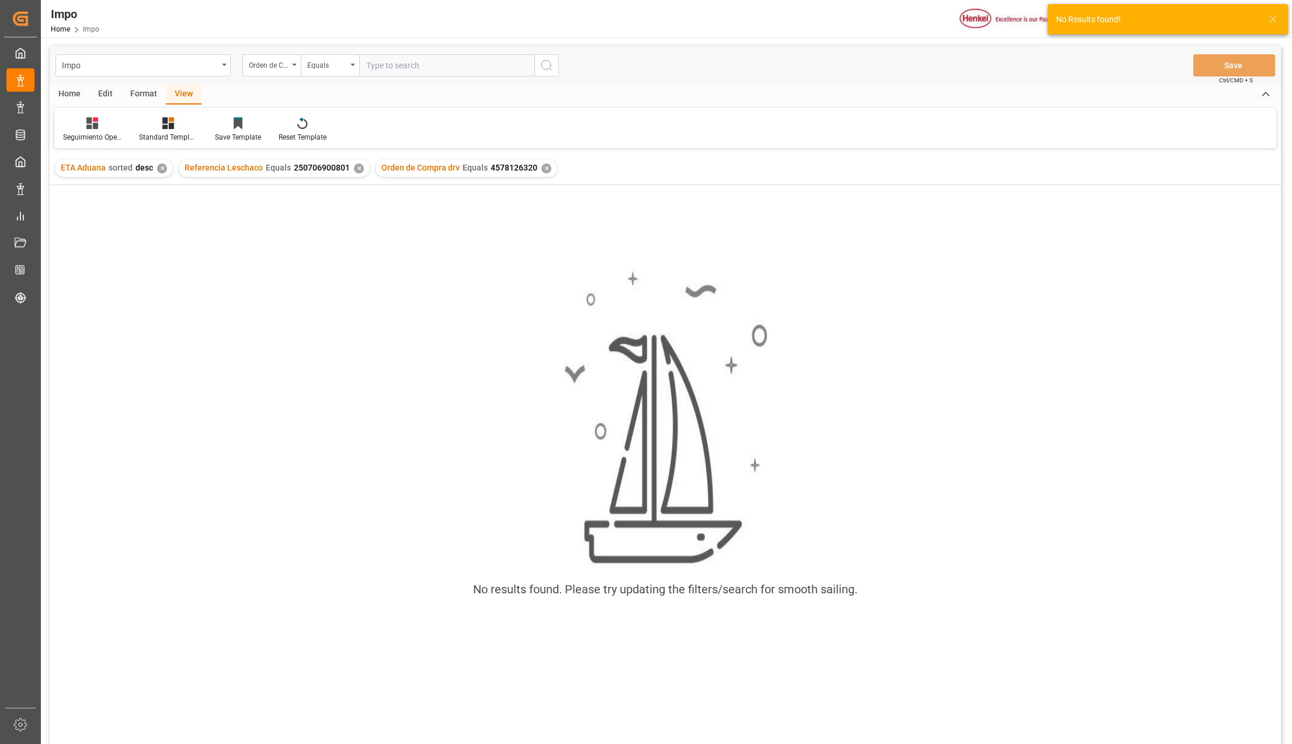
click at [355, 171] on div "✕" at bounding box center [359, 169] width 10 height 10
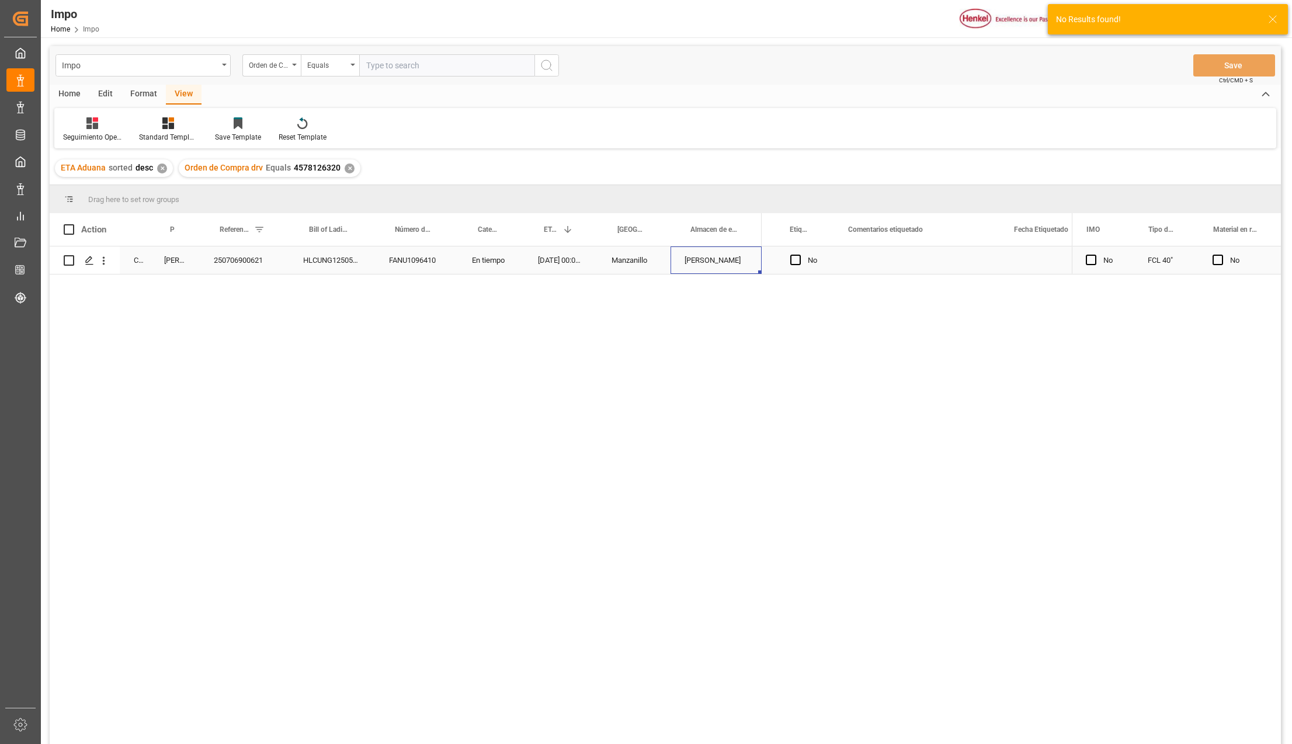
click at [687, 257] on div "[PERSON_NAME]" at bounding box center [716, 259] width 91 height 27
click at [432, 260] on div "FANU1096410" at bounding box center [416, 259] width 83 height 27
click at [232, 260] on div "250706900621" at bounding box center [244, 259] width 89 height 27
click at [404, 263] on div "FANU1096410" at bounding box center [416, 259] width 83 height 27
